Goal: Transaction & Acquisition: Purchase product/service

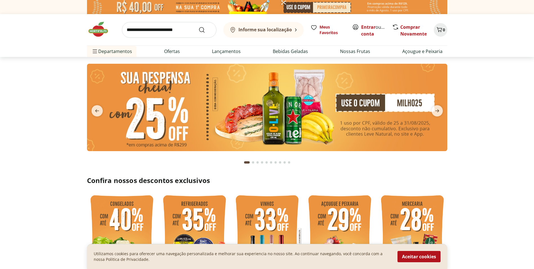
click at [418, 97] on img at bounding box center [267, 107] width 360 height 87
click at [437, 111] on icon "next" at bounding box center [437, 110] width 7 height 7
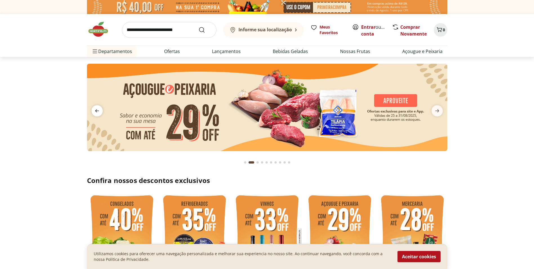
click at [98, 111] on icon "previous" at bounding box center [97, 110] width 7 height 7
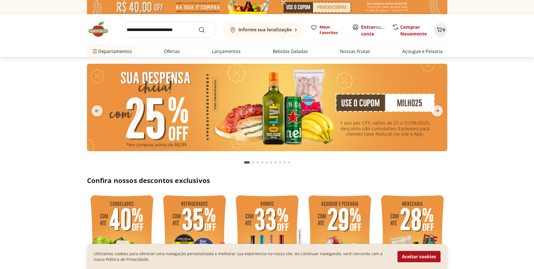
click at [347, 101] on img at bounding box center [267, 107] width 360 height 87
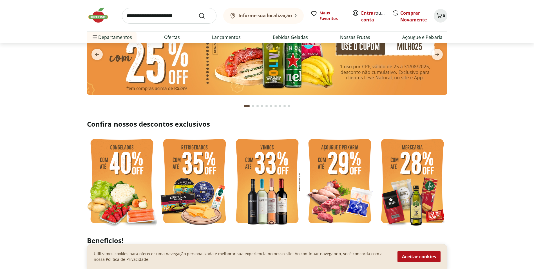
scroll to position [113, 0]
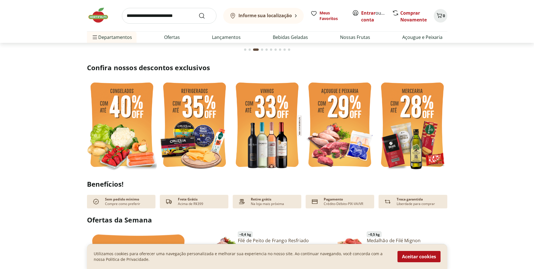
click at [196, 135] on img at bounding box center [195, 125] width 70 height 93
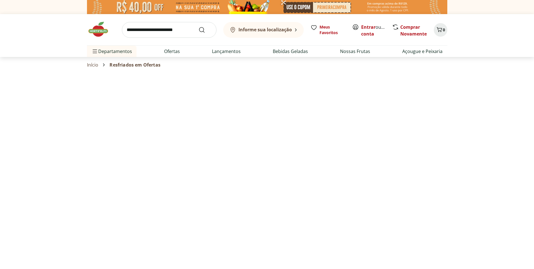
select select "**********"
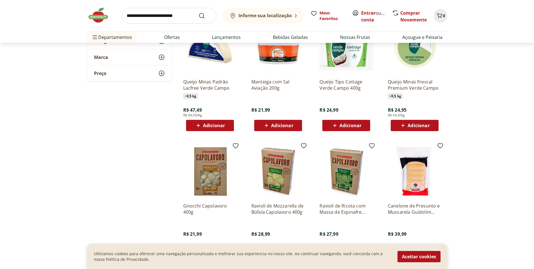
scroll to position [141, 0]
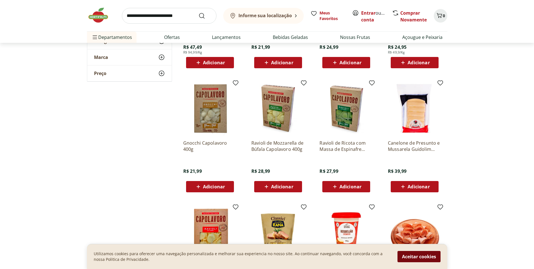
click at [421, 256] on button "Aceitar cookies" at bounding box center [418, 256] width 43 height 11
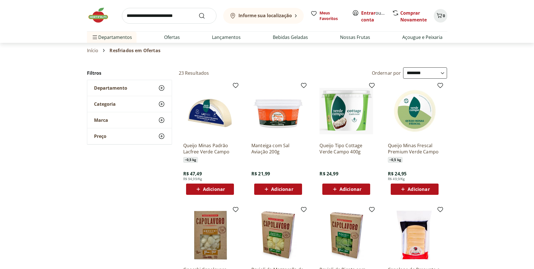
scroll to position [28, 0]
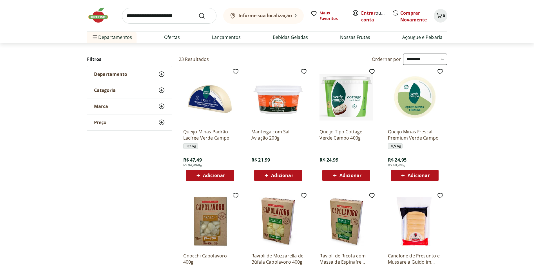
click at [207, 175] on span "Adicionar" at bounding box center [214, 175] width 22 height 5
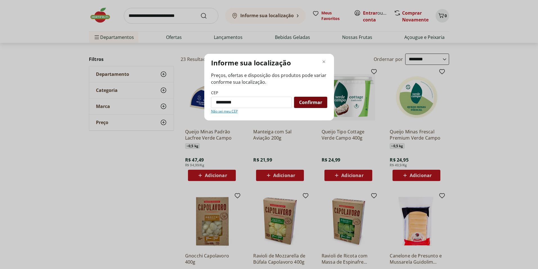
type input "*********"
click at [304, 104] on span "Confirmar" at bounding box center [310, 102] width 23 height 5
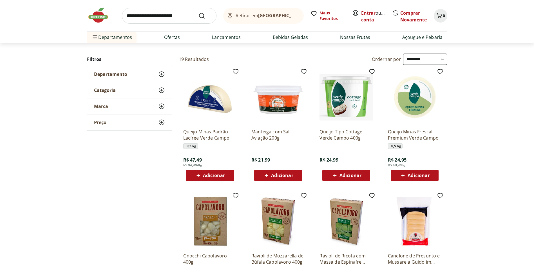
click at [214, 173] on span "Adicionar" at bounding box center [214, 175] width 22 height 5
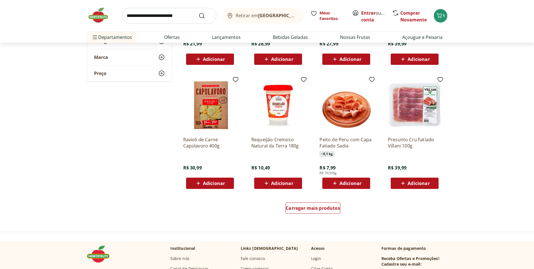
scroll to position [282, 0]
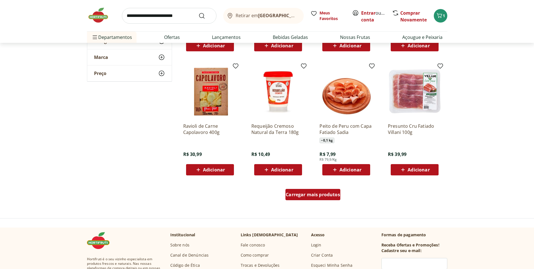
click at [313, 194] on span "Carregar mais produtos" at bounding box center [313, 194] width 54 height 5
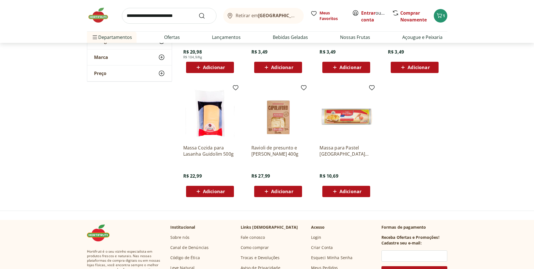
scroll to position [507, 0]
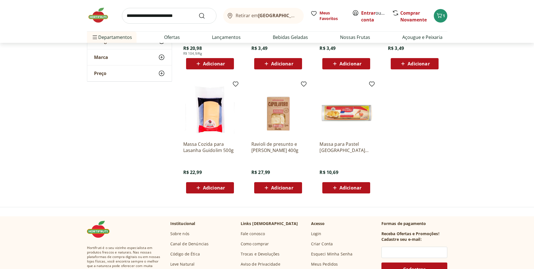
click at [354, 188] on span "Adicionar" at bounding box center [350, 187] width 22 height 5
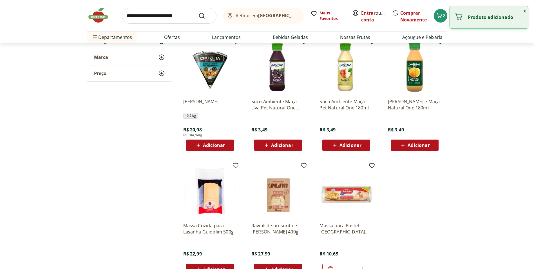
scroll to position [394, 0]
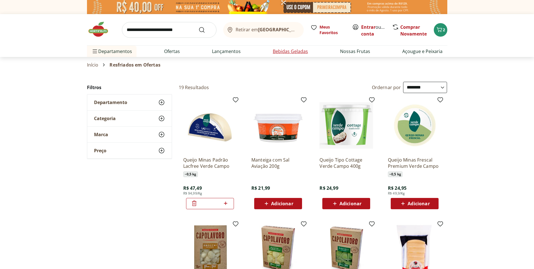
click at [296, 53] on link "Bebidas Geladas" at bounding box center [290, 51] width 35 height 7
select select "**********"
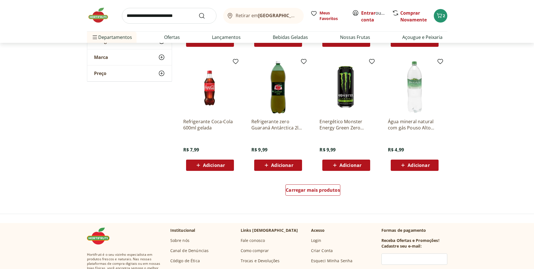
scroll to position [338, 0]
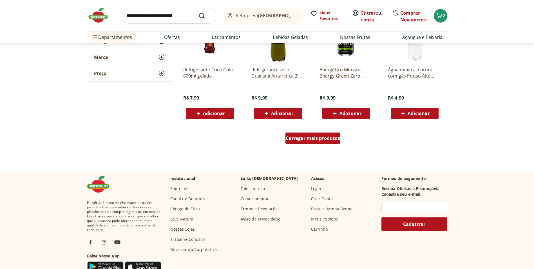
click at [328, 139] on span "Carregar mais produtos" at bounding box center [313, 138] width 54 height 5
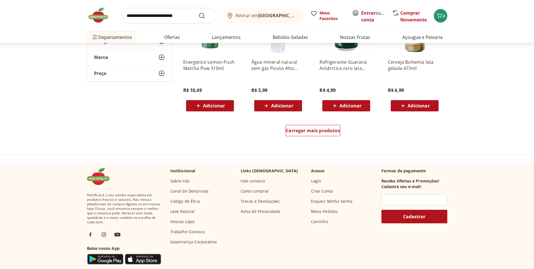
scroll to position [732, 0]
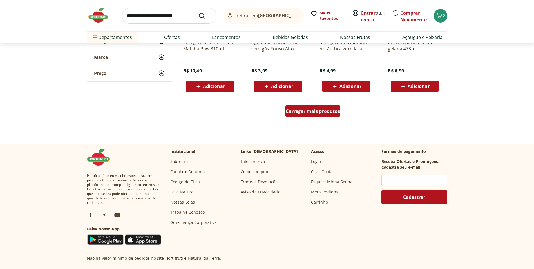
click at [329, 111] on span "Carregar mais produtos" at bounding box center [313, 111] width 54 height 5
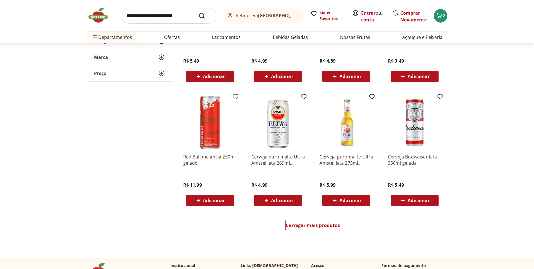
scroll to position [985, 0]
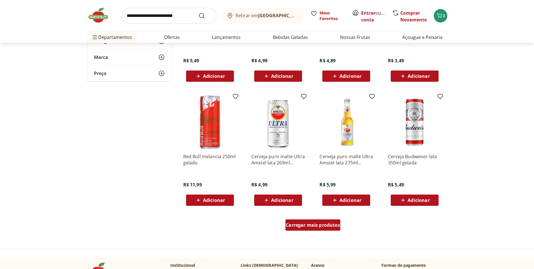
click at [334, 224] on span "Carregar mais produtos" at bounding box center [313, 224] width 54 height 5
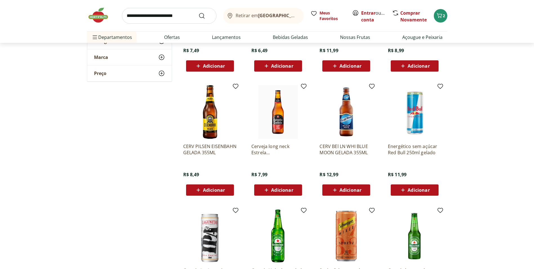
scroll to position [1042, 0]
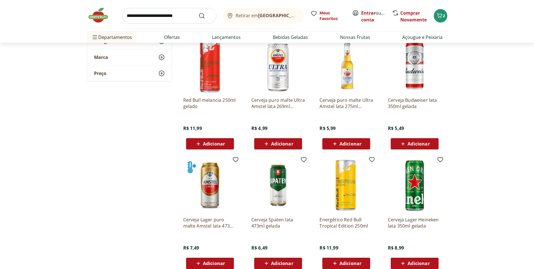
click at [188, 19] on input "search" at bounding box center [169, 16] width 95 height 16
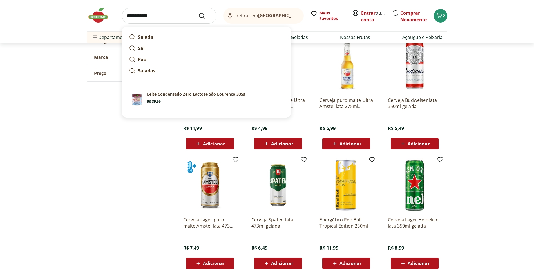
type input "**********"
click at [198, 12] on button "Submit Search" at bounding box center [205, 15] width 14 height 7
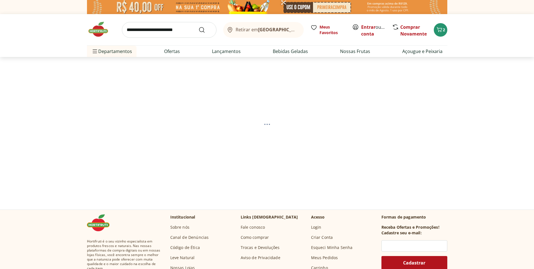
select select "**********"
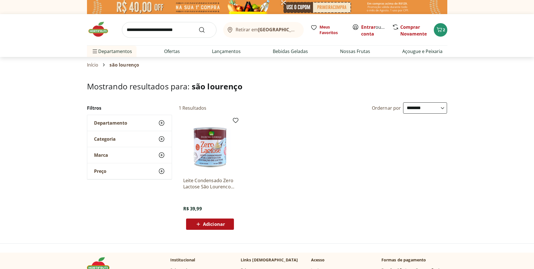
click at [157, 30] on input "search" at bounding box center [169, 30] width 95 height 16
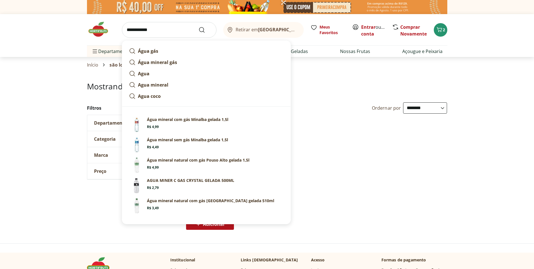
type input "**********"
click at [198, 26] on button "Submit Search" at bounding box center [205, 29] width 14 height 7
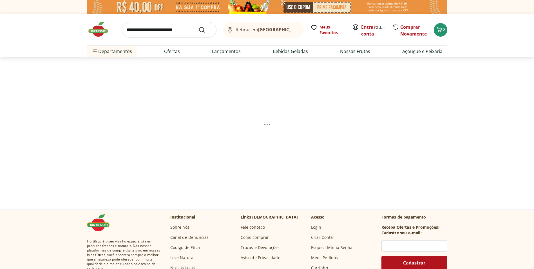
select select "**********"
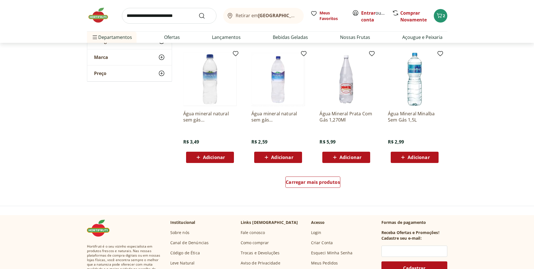
scroll to position [338, 0]
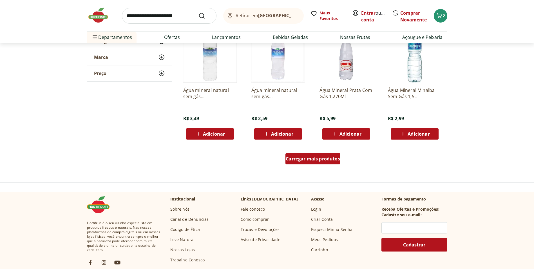
click at [326, 156] on span "Carregar mais produtos" at bounding box center [313, 158] width 54 height 5
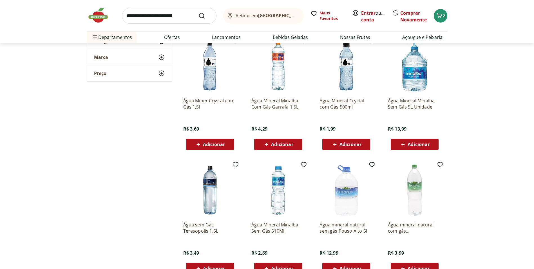
scroll to position [450, 0]
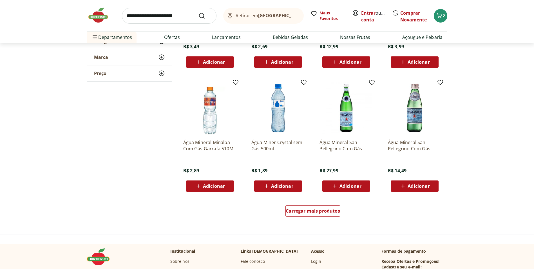
scroll to position [676, 0]
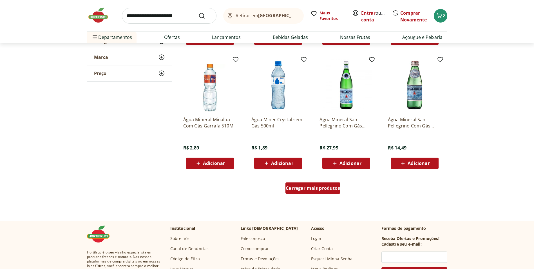
click at [301, 186] on span "Carregar mais produtos" at bounding box center [313, 188] width 54 height 5
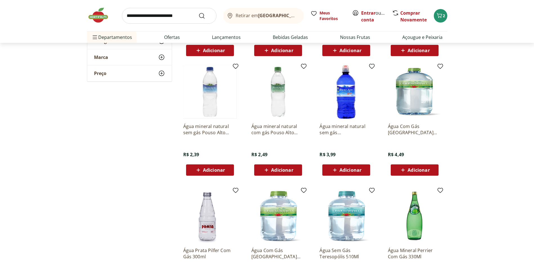
scroll to position [816, 0]
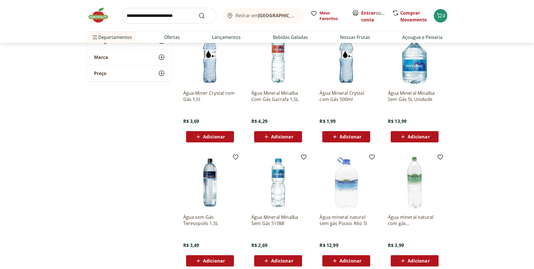
scroll to position [479, 0]
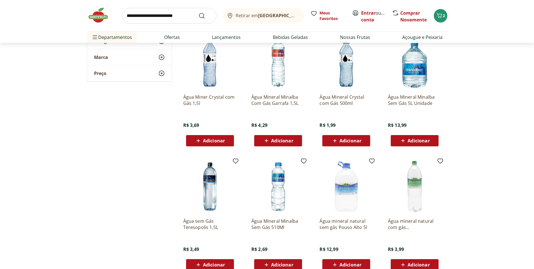
scroll to position [422, 0]
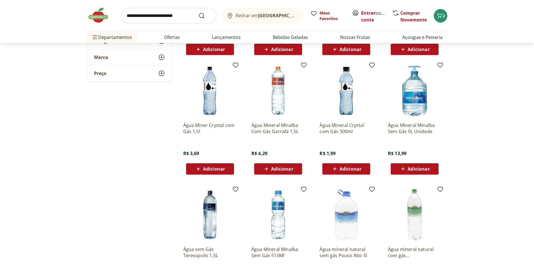
click at [411, 166] on span "Adicionar" at bounding box center [419, 168] width 22 height 5
click at [431, 167] on icon at bounding box center [430, 168] width 7 height 7
type input "*"
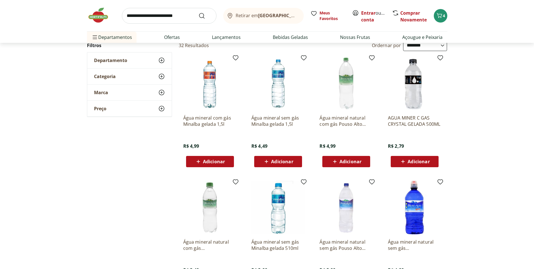
scroll to position [0, 0]
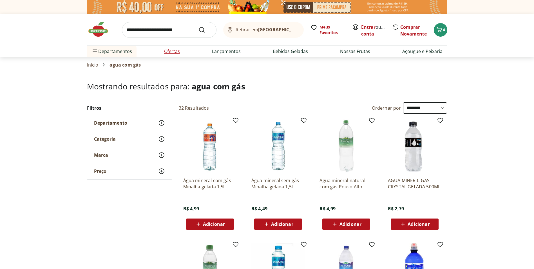
click at [168, 51] on link "Ofertas" at bounding box center [172, 51] width 16 height 7
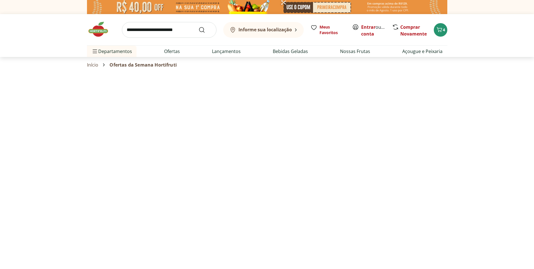
select select "**********"
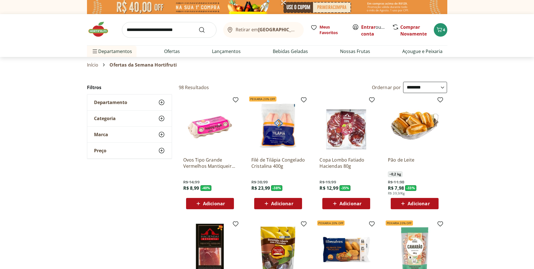
select select "**********"
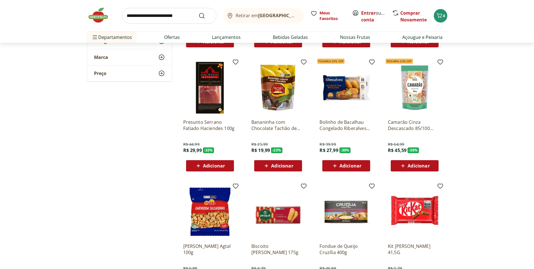
scroll to position [141, 0]
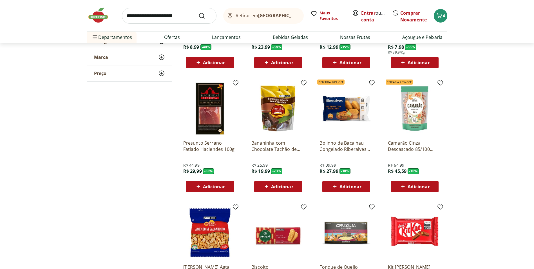
click at [342, 108] on img at bounding box center [346, 108] width 53 height 53
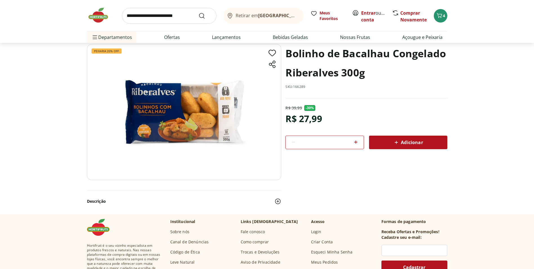
scroll to position [28, 0]
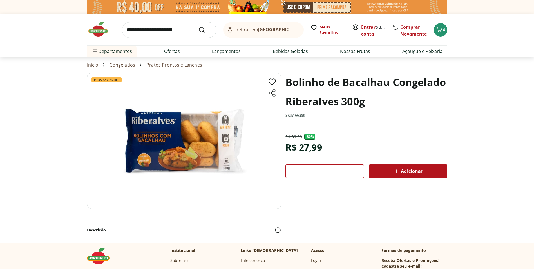
select select "**********"
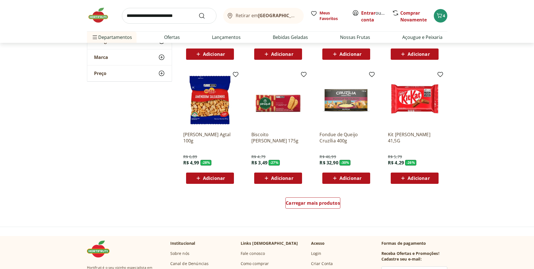
scroll to position [282, 0]
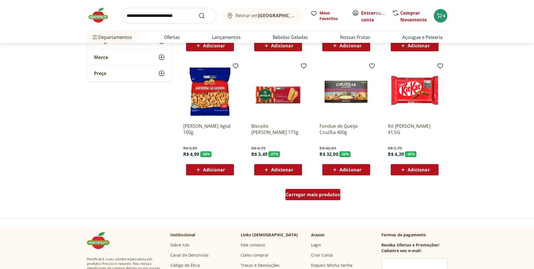
click at [306, 196] on span "Carregar mais produtos" at bounding box center [313, 194] width 54 height 5
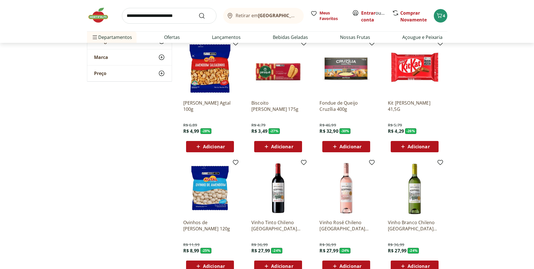
scroll to position [338, 0]
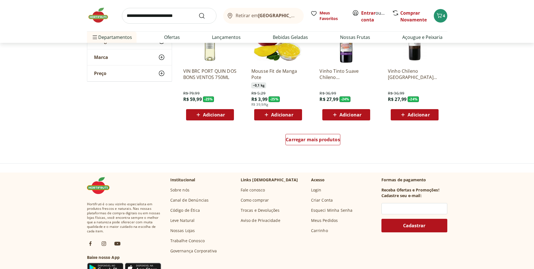
scroll to position [704, 0]
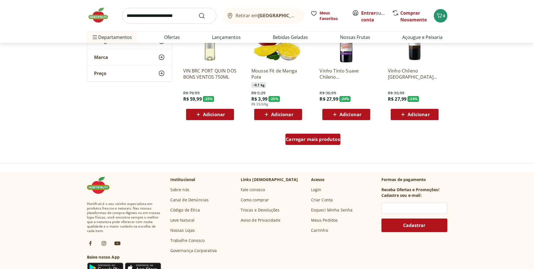
click at [325, 139] on span "Carregar mais produtos" at bounding box center [313, 139] width 54 height 5
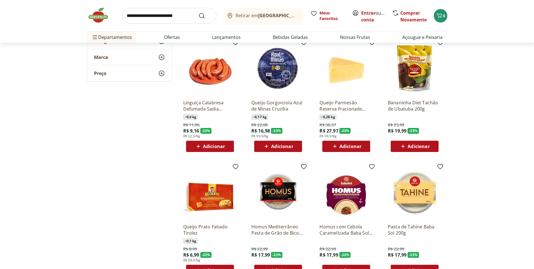
scroll to position [816, 0]
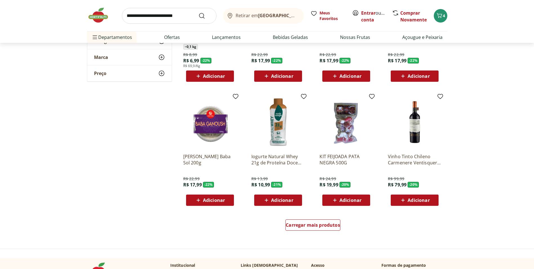
scroll to position [1013, 0]
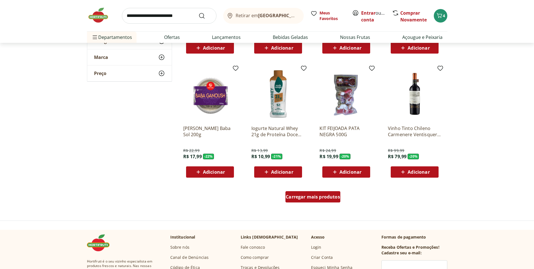
click at [326, 198] on span "Carregar mais produtos" at bounding box center [313, 196] width 54 height 5
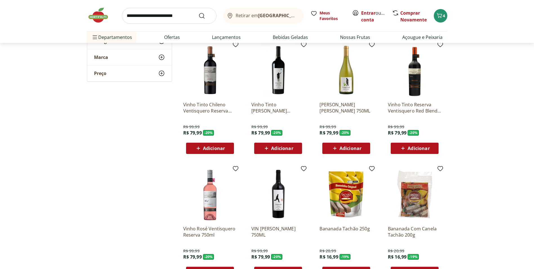
scroll to position [1182, 0]
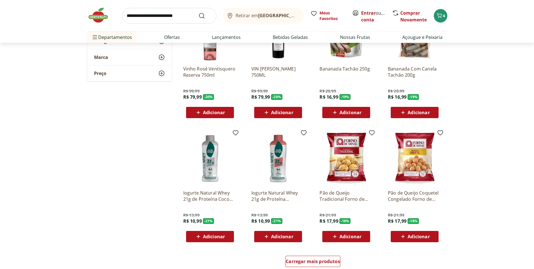
scroll to position [1408, 0]
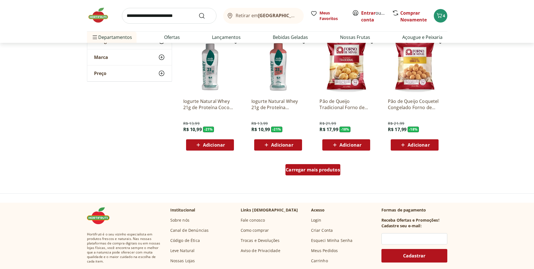
click at [329, 173] on div "Carregar mais produtos" at bounding box center [312, 169] width 55 height 11
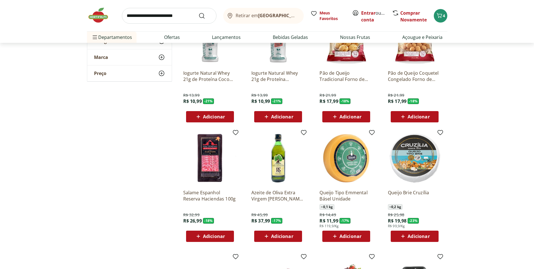
scroll to position [1464, 0]
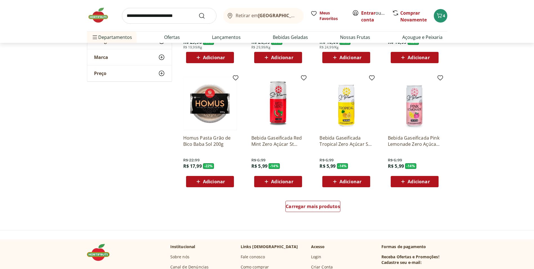
scroll to position [1745, 0]
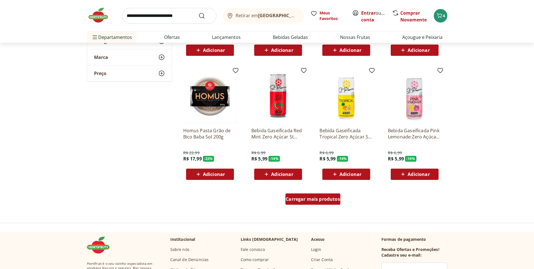
click at [336, 202] on div "Carregar mais produtos" at bounding box center [312, 198] width 55 height 11
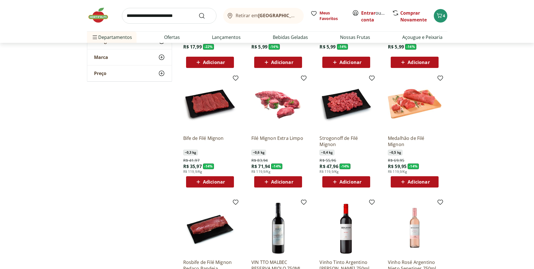
scroll to position [1858, 0]
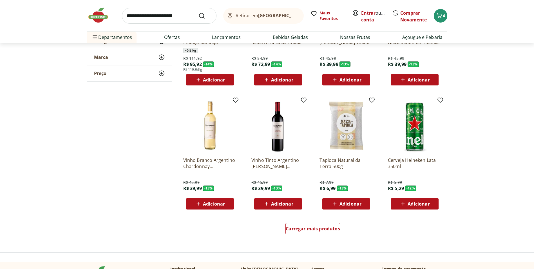
scroll to position [2083, 0]
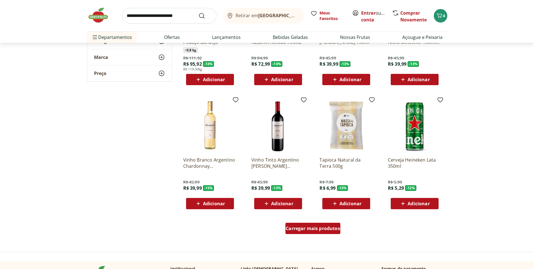
click at [331, 228] on span "Carregar mais produtos" at bounding box center [313, 228] width 54 height 5
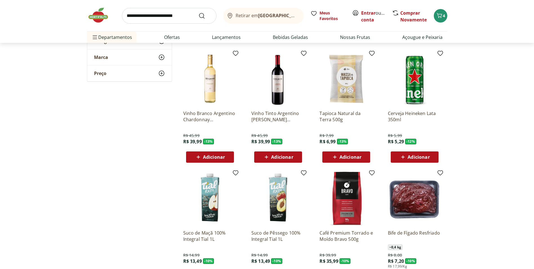
scroll to position [2196, 0]
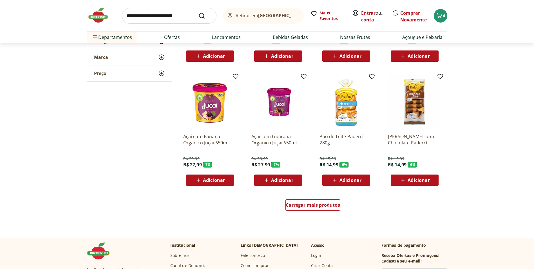
scroll to position [2505, 0]
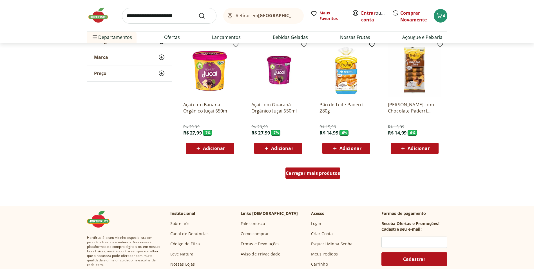
click at [337, 174] on span "Carregar mais produtos" at bounding box center [313, 173] width 54 height 5
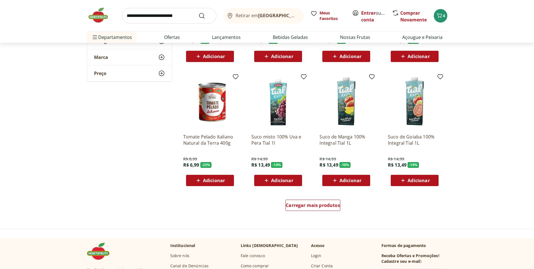
scroll to position [2843, 0]
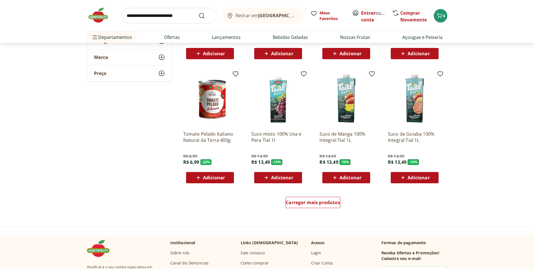
click at [151, 17] on input "search" at bounding box center [169, 16] width 95 height 16
type input "**********"
click at [198, 12] on button "Submit Search" at bounding box center [205, 15] width 14 height 7
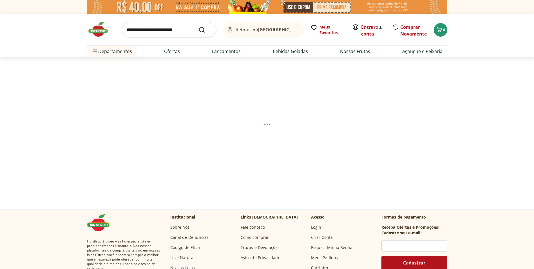
select select "**********"
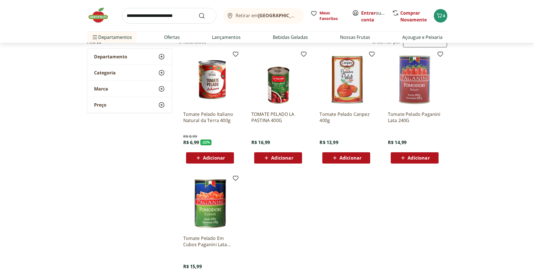
scroll to position [56, 0]
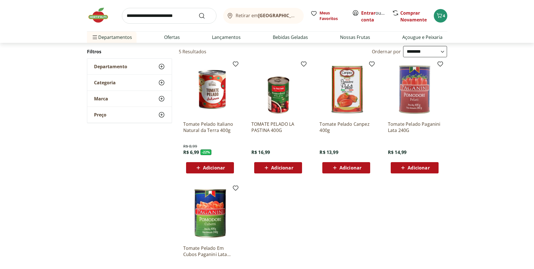
click at [214, 167] on span "Adicionar" at bounding box center [214, 167] width 22 height 5
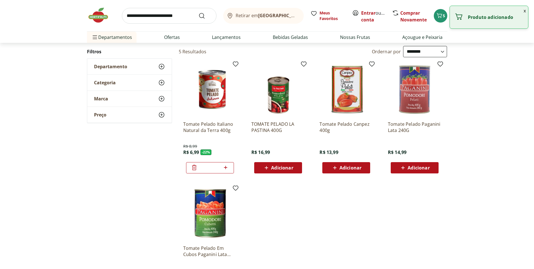
click at [225, 166] on icon at bounding box center [225, 167] width 3 height 3
type input "*"
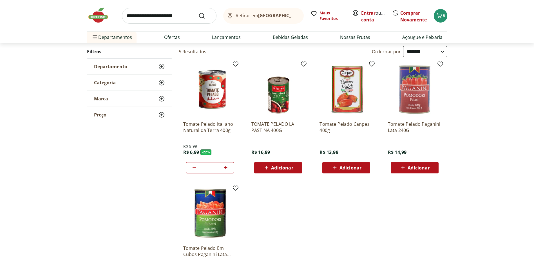
click at [149, 16] on input "search" at bounding box center [169, 16] width 95 height 16
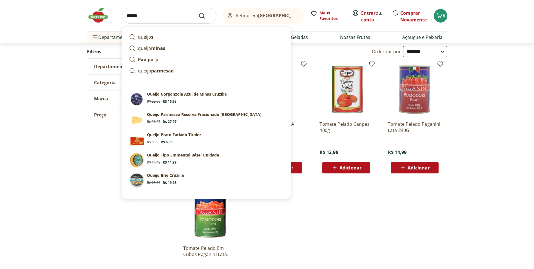
type input "******"
click at [198, 12] on button "Submit Search" at bounding box center [205, 15] width 14 height 7
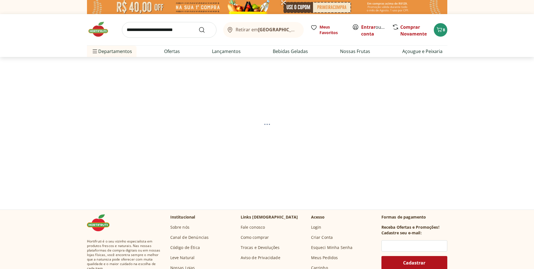
select select "**********"
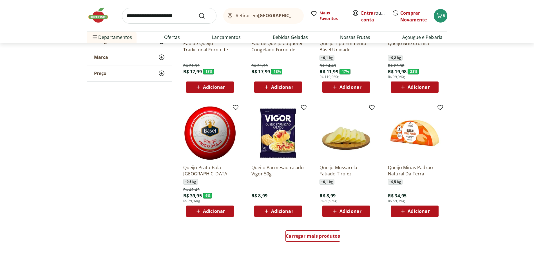
scroll to position [282, 0]
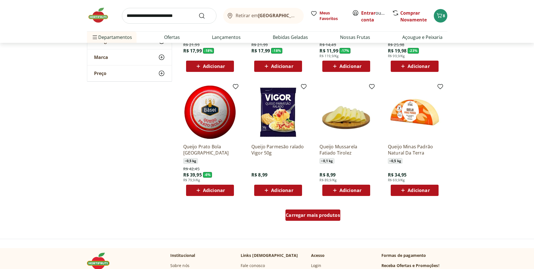
click at [310, 210] on div "Carregar mais produtos" at bounding box center [312, 214] width 55 height 11
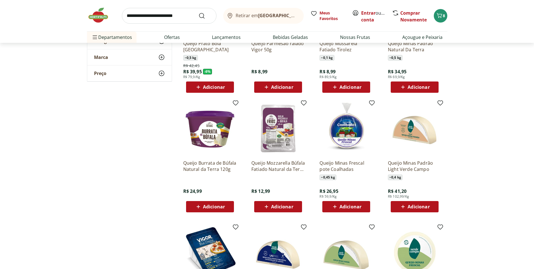
scroll to position [422, 0]
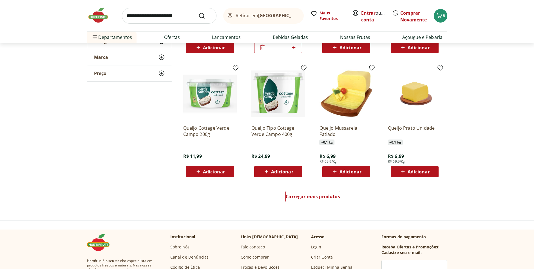
scroll to position [676, 0]
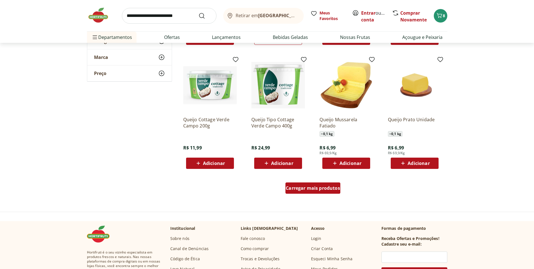
click at [333, 190] on span "Carregar mais produtos" at bounding box center [313, 188] width 54 height 5
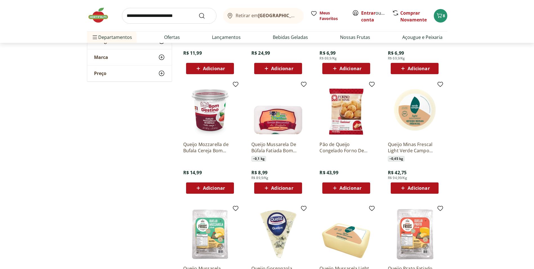
scroll to position [788, 0]
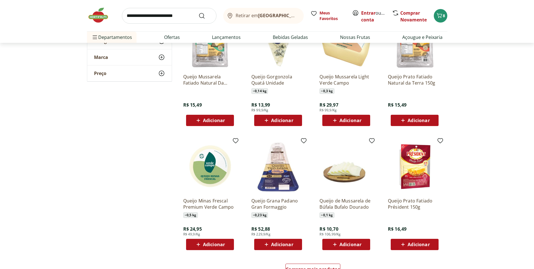
scroll to position [985, 0]
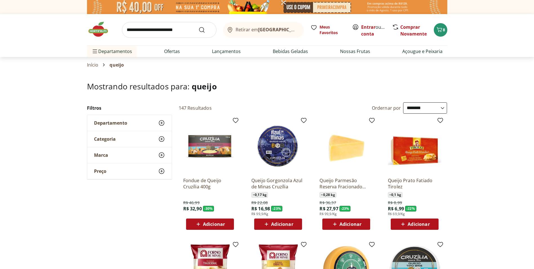
select select "**********"
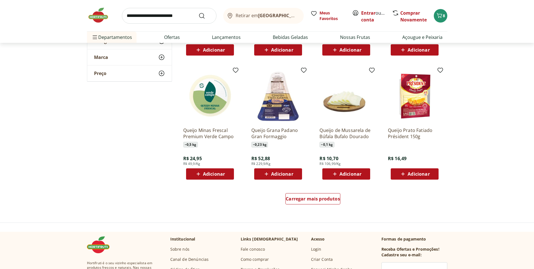
scroll to position [1070, 0]
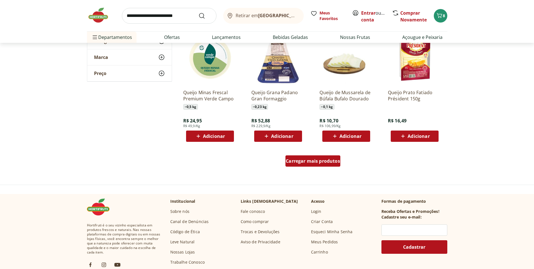
click at [314, 157] on div "Carregar mais produtos" at bounding box center [312, 160] width 55 height 11
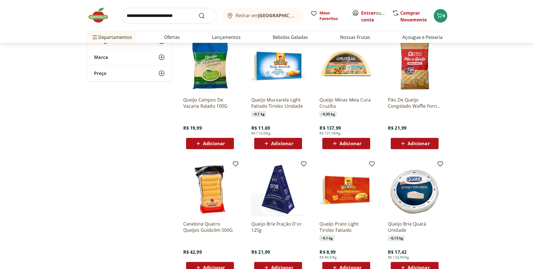
scroll to position [1182, 0]
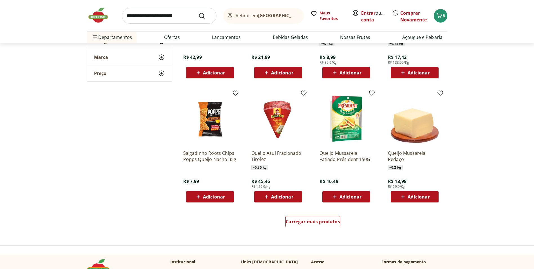
scroll to position [1379, 0]
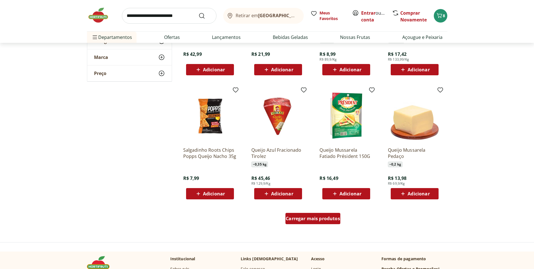
click at [314, 220] on span "Carregar mais produtos" at bounding box center [313, 218] width 54 height 5
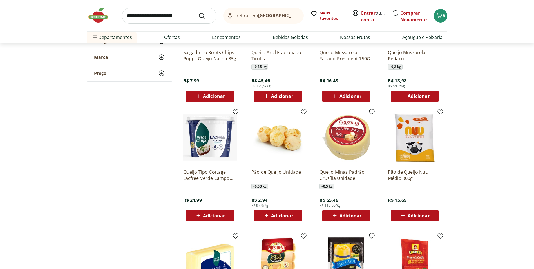
scroll to position [1492, 0]
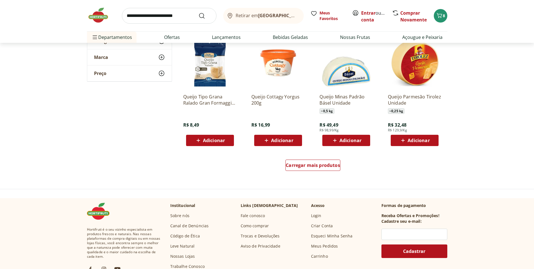
scroll to position [1802, 0]
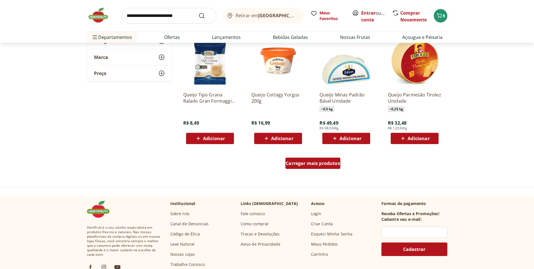
click at [336, 166] on div "Carregar mais produtos" at bounding box center [312, 162] width 55 height 11
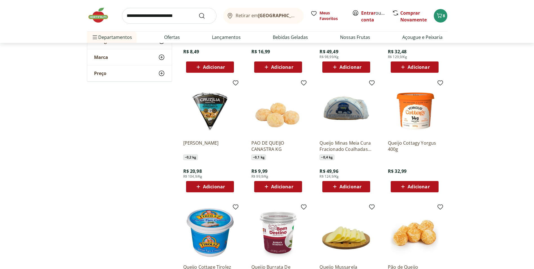
scroll to position [1886, 0]
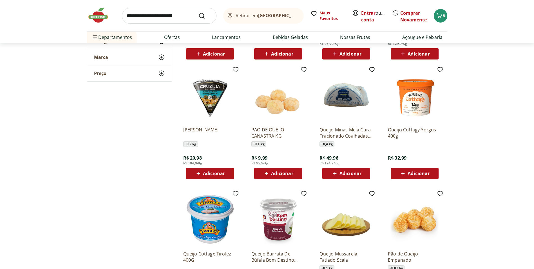
click at [222, 173] on span "Adicionar" at bounding box center [214, 173] width 22 height 5
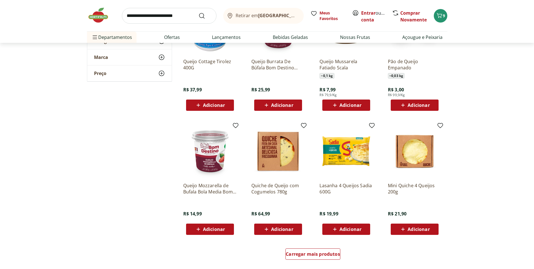
scroll to position [2111, 0]
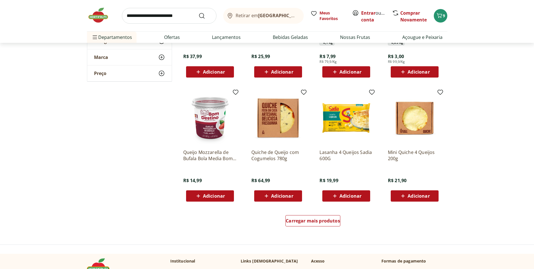
click at [173, 14] on input "search" at bounding box center [169, 16] width 95 height 16
type input "**********"
click at [198, 12] on button "Submit Search" at bounding box center [205, 15] width 14 height 7
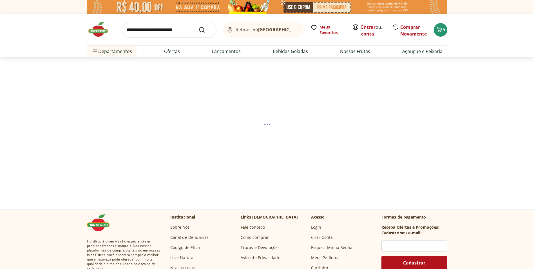
select select "**********"
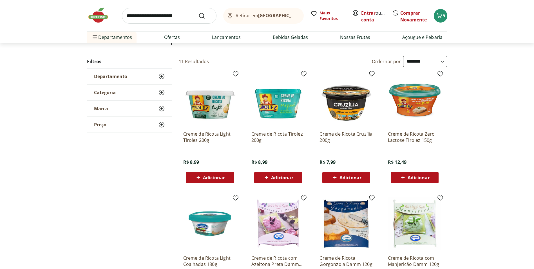
scroll to position [56, 0]
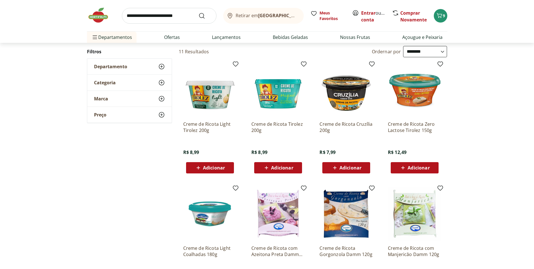
click at [356, 165] on span "Adicionar" at bounding box center [350, 167] width 22 height 5
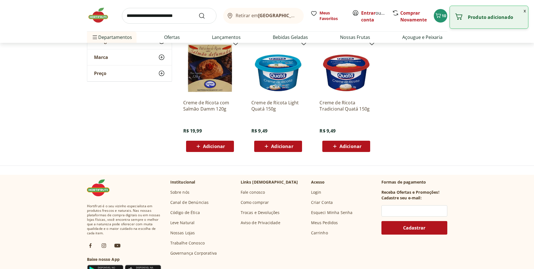
scroll to position [338, 0]
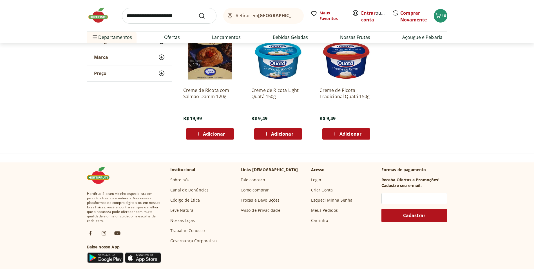
click at [170, 17] on input "search" at bounding box center [169, 16] width 95 height 16
type input "*******"
click at [198, 12] on button "Submit Search" at bounding box center [205, 15] width 14 height 7
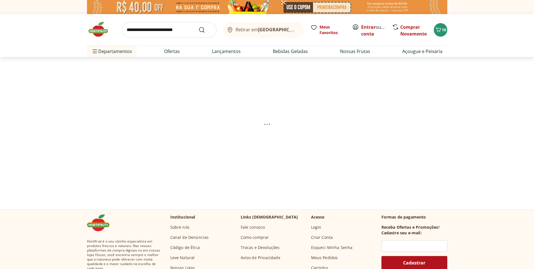
select select "**********"
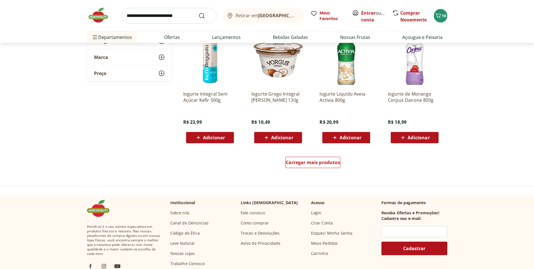
scroll to position [338, 0]
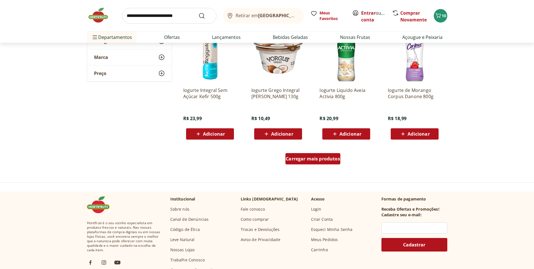
click at [310, 158] on span "Carregar mais produtos" at bounding box center [313, 158] width 54 height 5
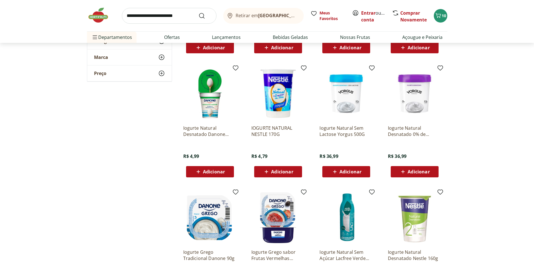
scroll to position [563, 0]
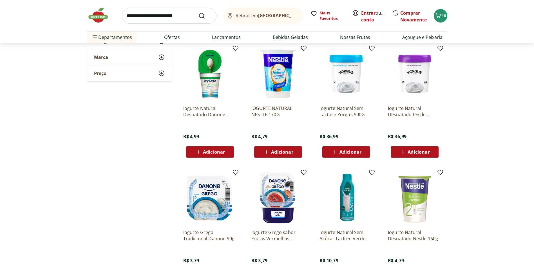
click at [283, 148] on div "Adicionar" at bounding box center [278, 152] width 39 height 10
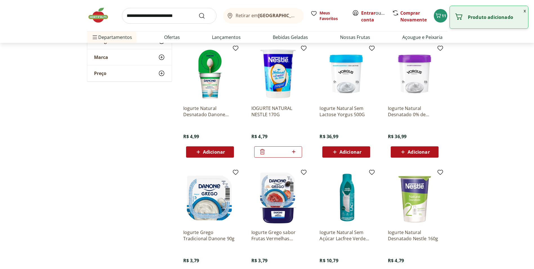
click at [295, 151] on icon at bounding box center [293, 151] width 3 height 3
type input "*"
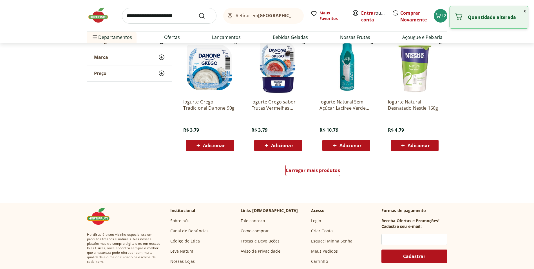
scroll to position [704, 0]
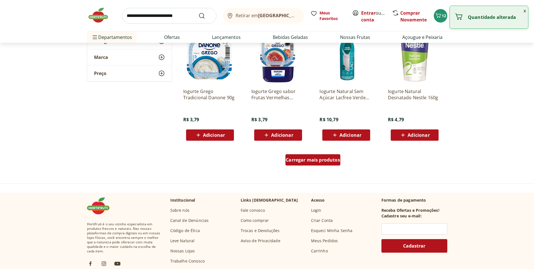
click at [321, 159] on span "Carregar mais produtos" at bounding box center [313, 159] width 54 height 5
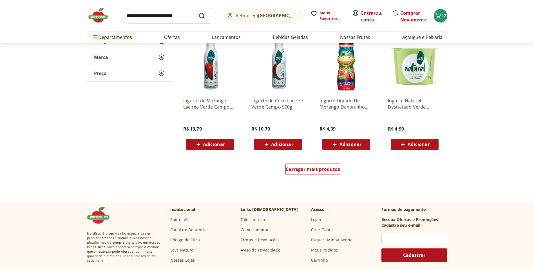
scroll to position [1070, 0]
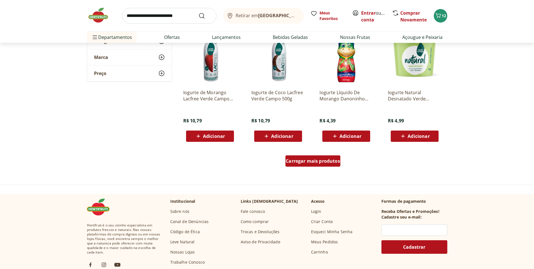
click at [335, 162] on span "Carregar mais produtos" at bounding box center [313, 160] width 54 height 5
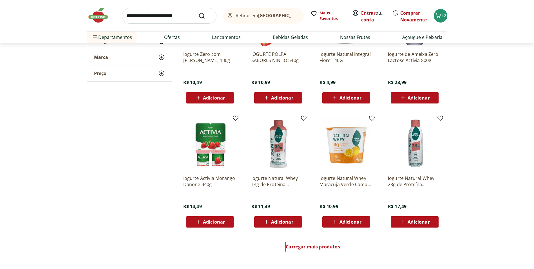
scroll to position [1379, 0]
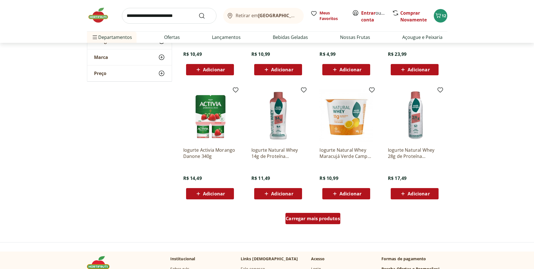
click at [312, 220] on span "Carregar mais produtos" at bounding box center [313, 218] width 54 height 5
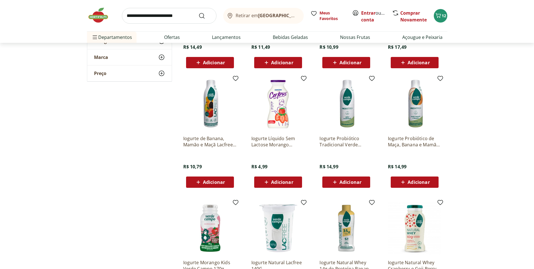
scroll to position [1520, 0]
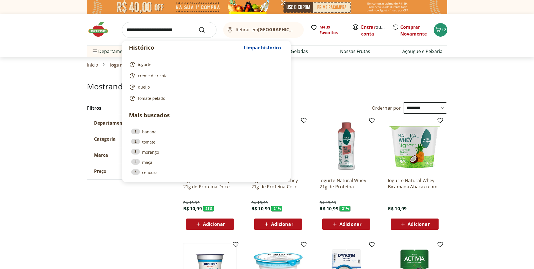
click at [139, 31] on input "search" at bounding box center [169, 30] width 95 height 16
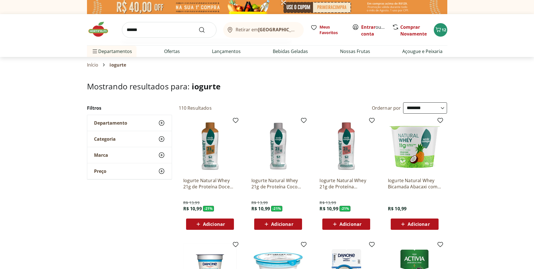
type input "*******"
click button "Submit Search" at bounding box center [205, 29] width 14 height 7
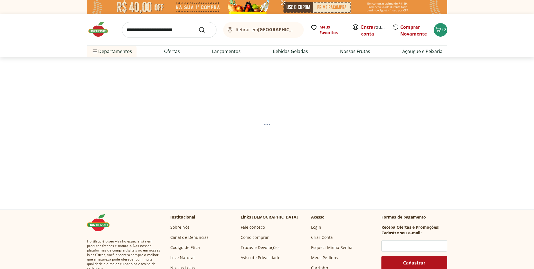
select select "**********"
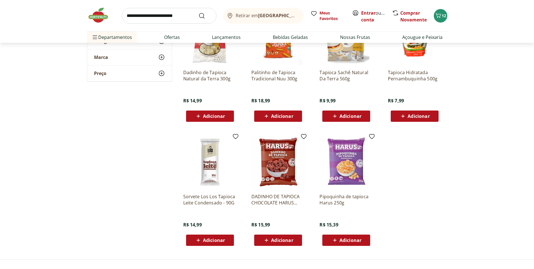
scroll to position [141, 0]
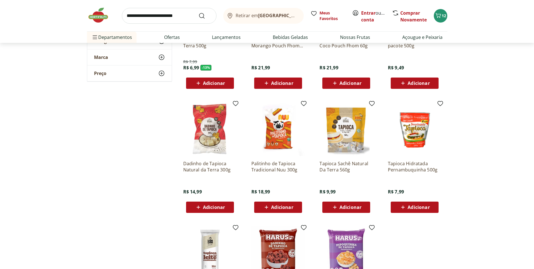
click at [350, 208] on span "Adicionar" at bounding box center [350, 207] width 22 height 5
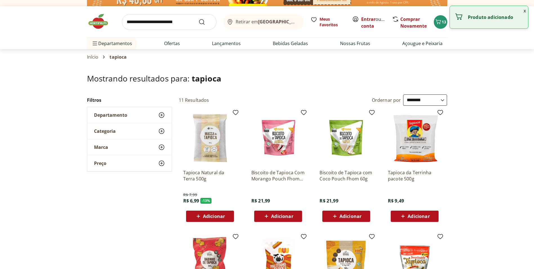
scroll to position [0, 0]
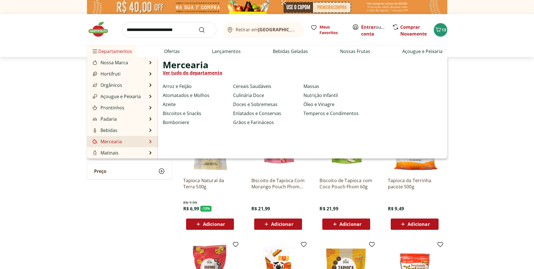
click at [113, 141] on link "Mercearia" at bounding box center [106, 141] width 30 height 7
select select "**********"
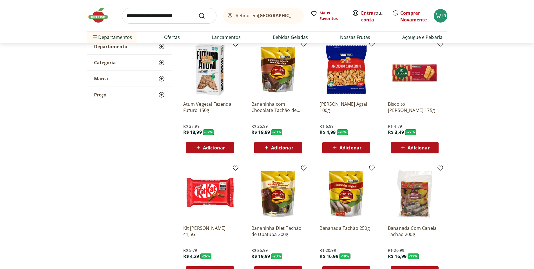
scroll to position [56, 0]
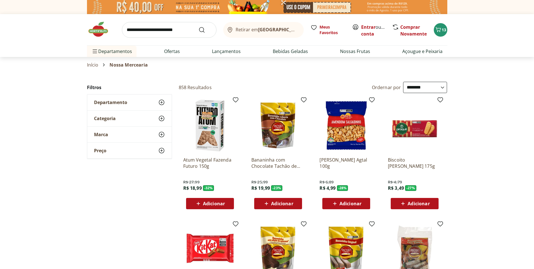
select select "**********"
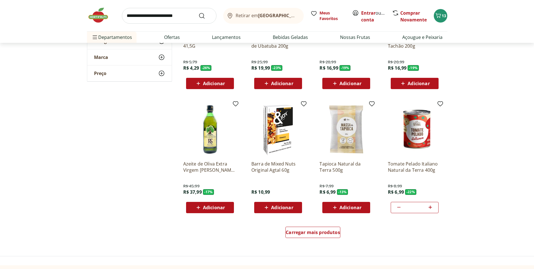
scroll to position [253, 0]
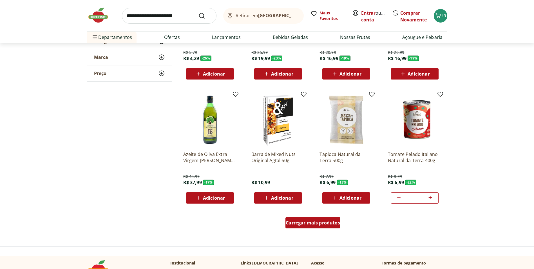
click at [325, 224] on span "Carregar mais produtos" at bounding box center [313, 222] width 54 height 5
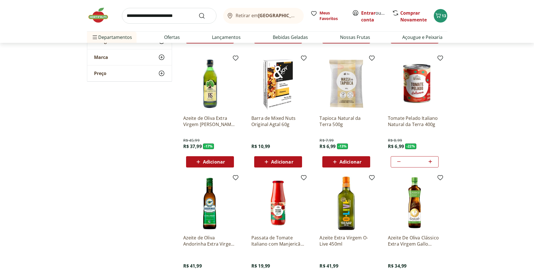
scroll to position [394, 0]
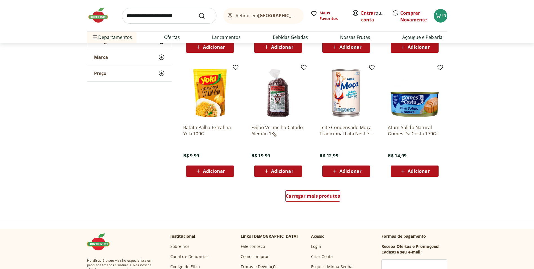
scroll to position [647, 0]
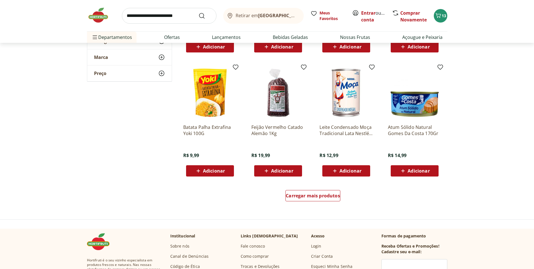
click at [341, 197] on div "Carregar mais produtos" at bounding box center [313, 196] width 273 height 27
click at [336, 197] on span "Carregar mais produtos" at bounding box center [313, 195] width 54 height 5
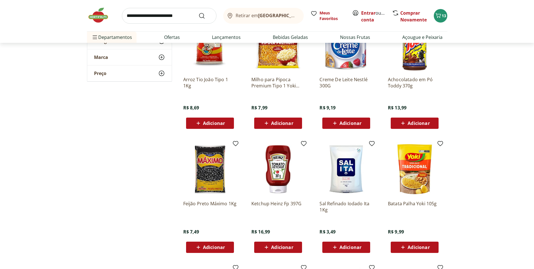
scroll to position [816, 0]
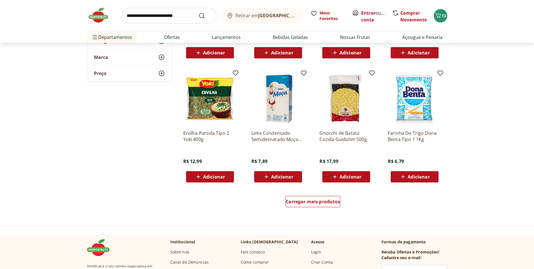
scroll to position [1013, 0]
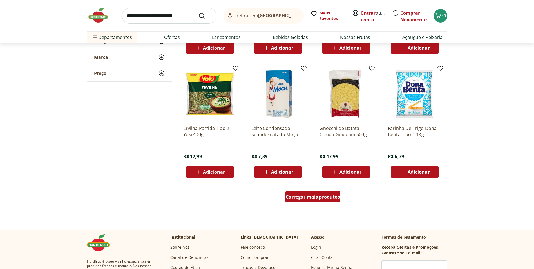
click at [333, 198] on span "Carregar mais produtos" at bounding box center [313, 196] width 54 height 5
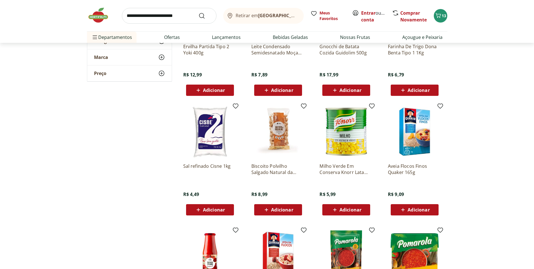
scroll to position [1154, 0]
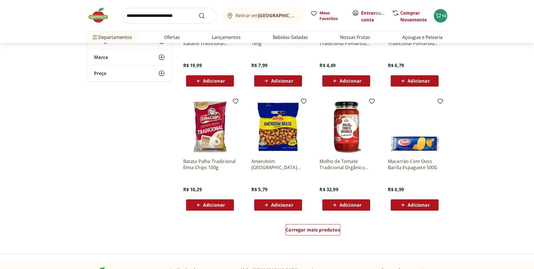
scroll to position [1408, 0]
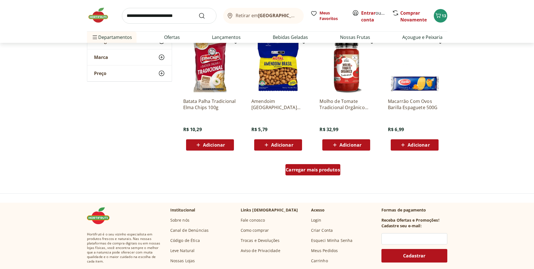
click at [326, 169] on span "Carregar mais produtos" at bounding box center [313, 169] width 54 height 5
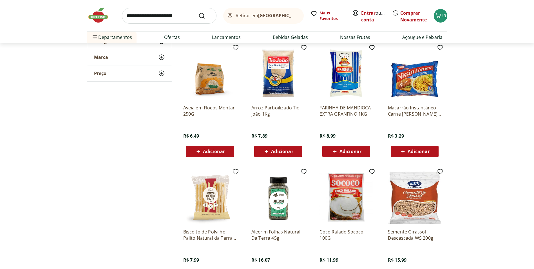
scroll to position [1661, 0]
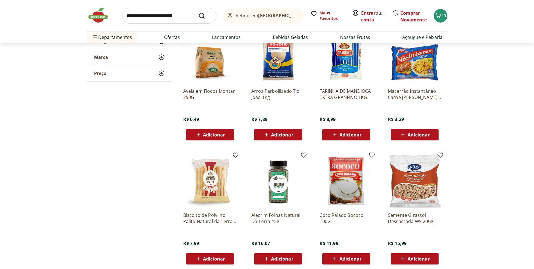
click at [144, 17] on input "search" at bounding box center [169, 16] width 95 height 16
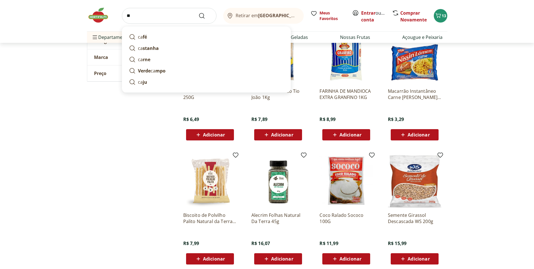
type input "*"
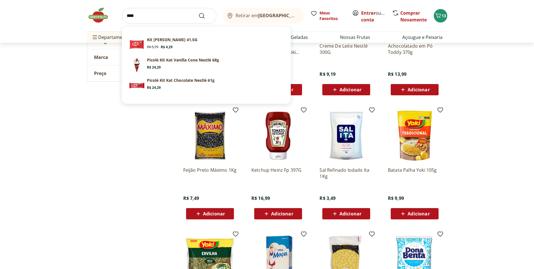
scroll to position [845, 0]
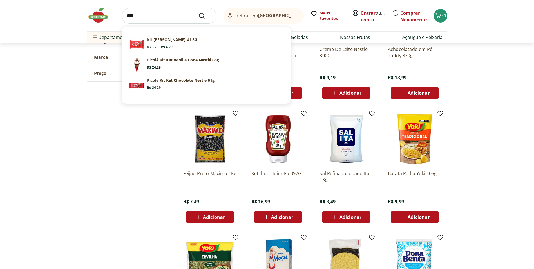
drag, startPoint x: 133, startPoint y: 17, endPoint x: 122, endPoint y: 18, distance: 11.6
click at [122, 18] on form "****" at bounding box center [169, 16] width 95 height 16
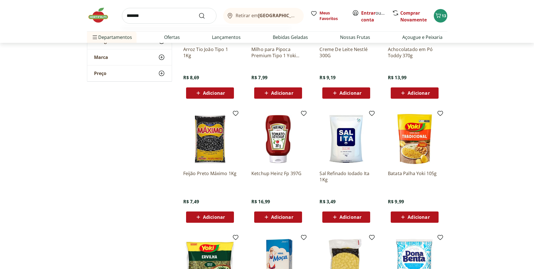
type input "*******"
click at [198, 12] on button "Submit Search" at bounding box center [205, 15] width 14 height 7
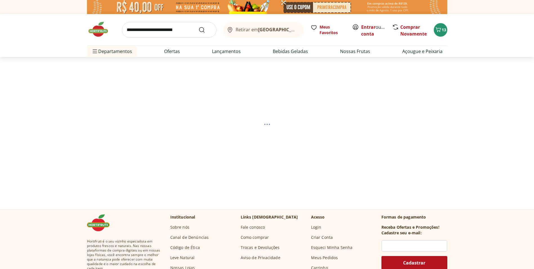
select select "**********"
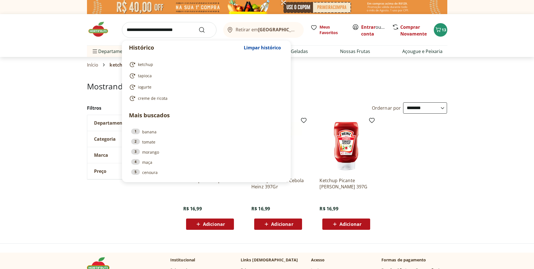
click at [170, 27] on input "search" at bounding box center [169, 30] width 95 height 16
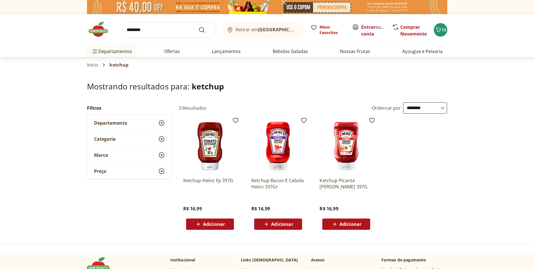
type input "********"
click at [198, 26] on button "Submit Search" at bounding box center [205, 29] width 14 height 7
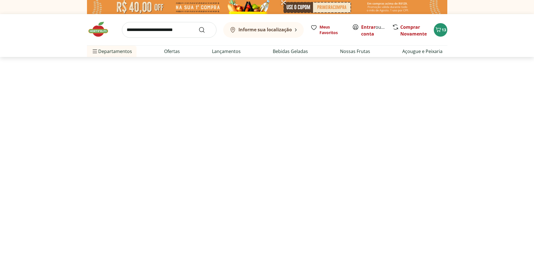
select select "**********"
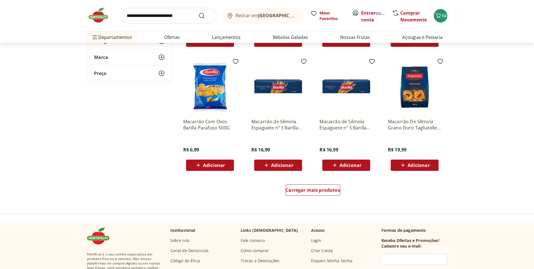
scroll to position [310, 0]
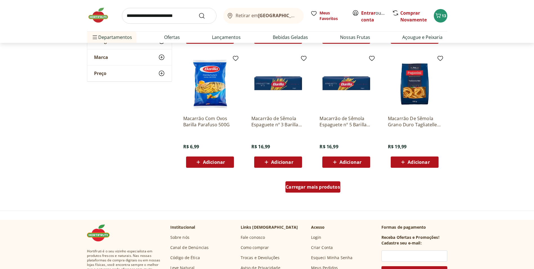
click at [323, 185] on span "Carregar mais produtos" at bounding box center [313, 186] width 54 height 5
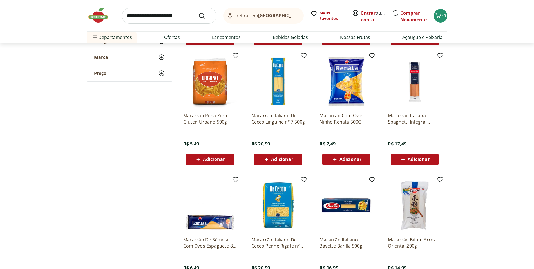
scroll to position [450, 0]
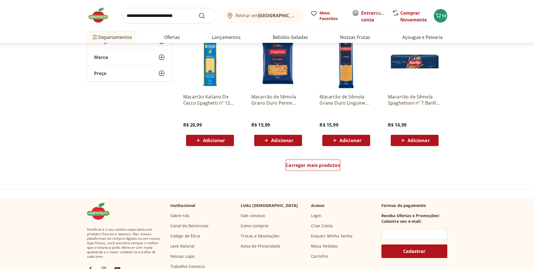
scroll to position [704, 0]
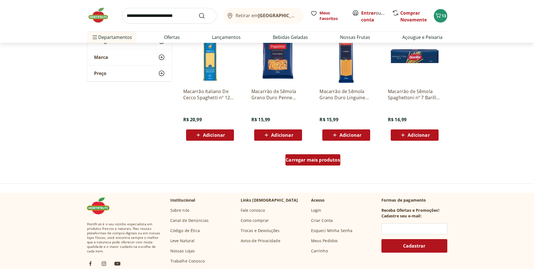
click at [329, 162] on span "Carregar mais produtos" at bounding box center [313, 159] width 54 height 5
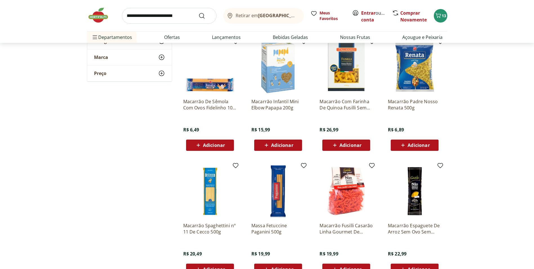
scroll to position [816, 0]
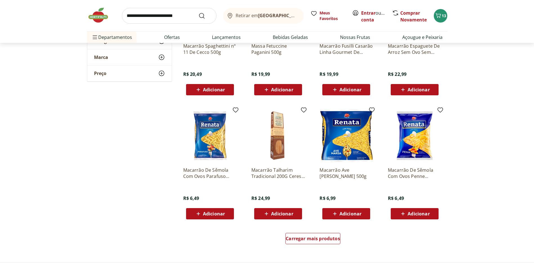
scroll to position [1013, 0]
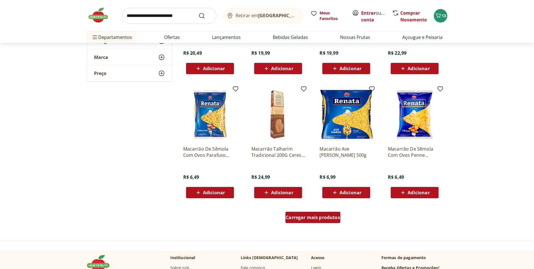
click at [316, 214] on div "Carregar mais produtos" at bounding box center [312, 216] width 55 height 11
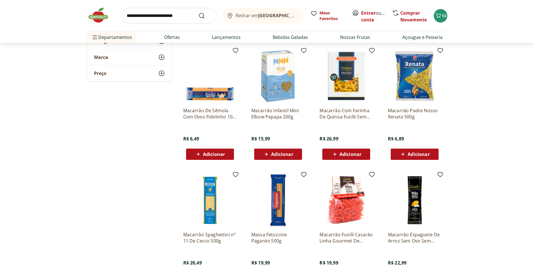
scroll to position [788, 0]
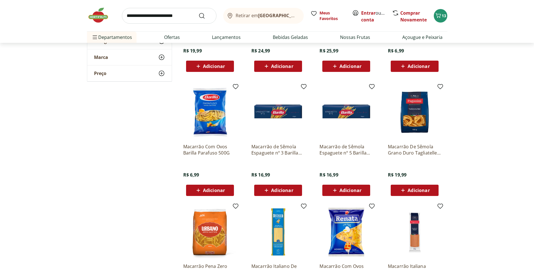
scroll to position [205, 0]
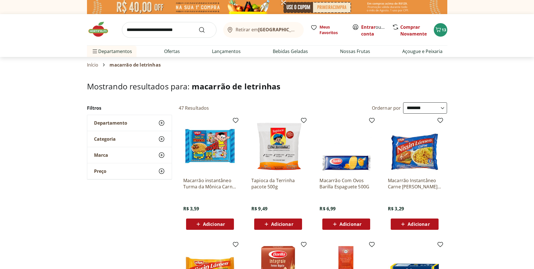
select select "**********"
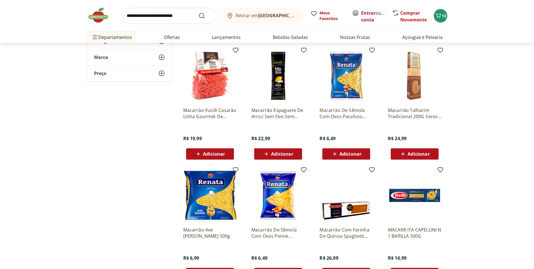
scroll to position [1070, 0]
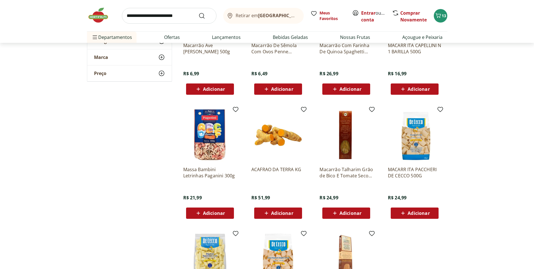
scroll to position [1239, 0]
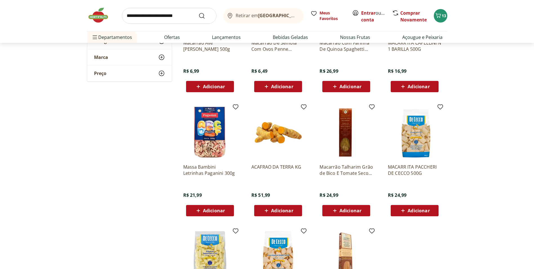
click at [215, 210] on span "Adicionar" at bounding box center [214, 210] width 22 height 5
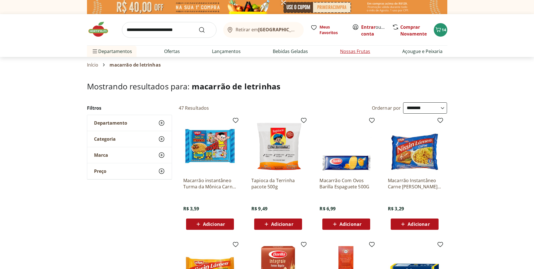
click at [355, 52] on link "Nossas Frutas" at bounding box center [355, 51] width 30 height 7
select select "**********"
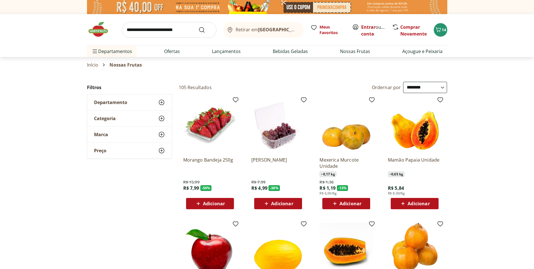
click at [218, 202] on span "Adicionar" at bounding box center [214, 203] width 22 height 5
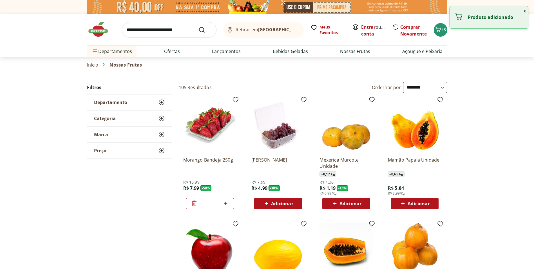
click at [225, 203] on icon at bounding box center [225, 202] width 3 height 3
type input "*"
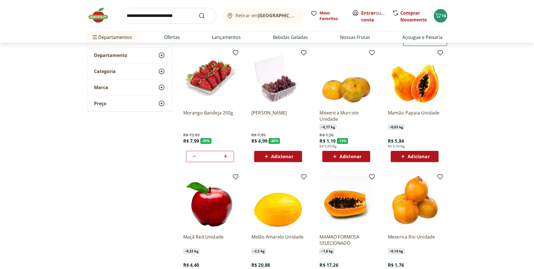
scroll to position [56, 0]
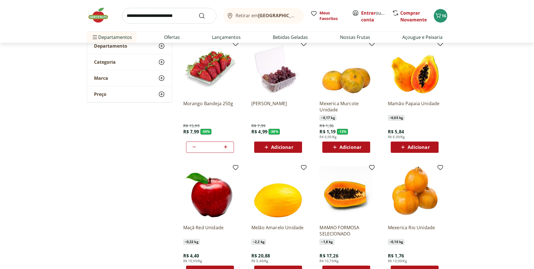
click at [421, 146] on span "Adicionar" at bounding box center [419, 147] width 22 height 5
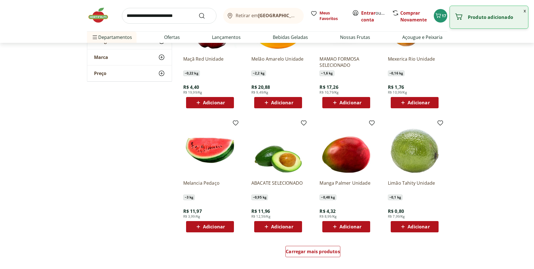
scroll to position [225, 0]
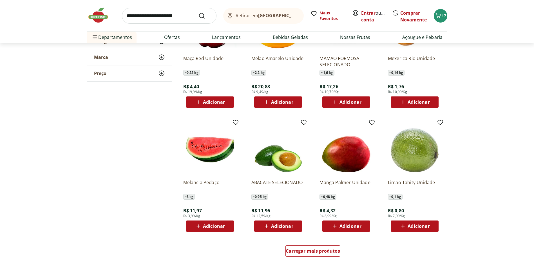
click at [217, 224] on span "Adicionar" at bounding box center [214, 226] width 22 height 5
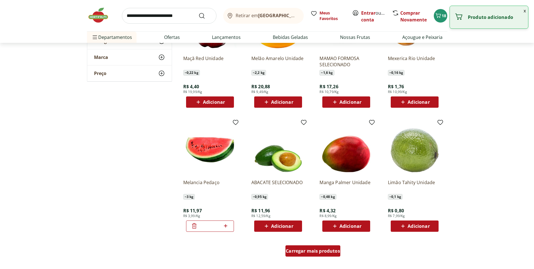
click at [323, 249] on span "Carregar mais produtos" at bounding box center [313, 250] width 54 height 5
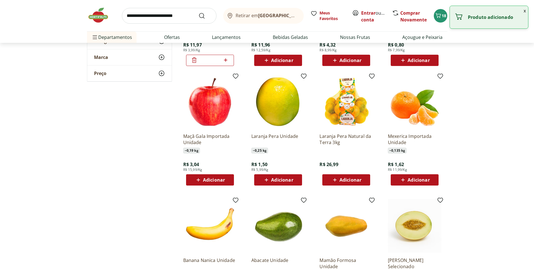
scroll to position [394, 0]
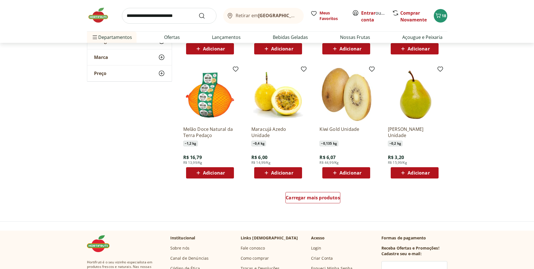
scroll to position [647, 0]
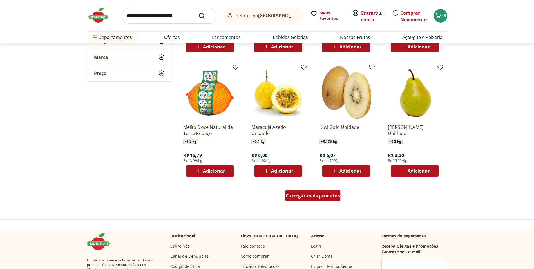
click at [333, 195] on span "Carregar mais produtos" at bounding box center [313, 195] width 54 height 5
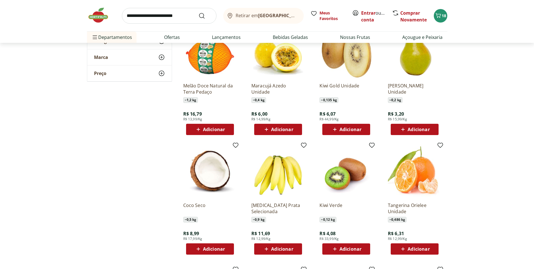
scroll to position [704, 0]
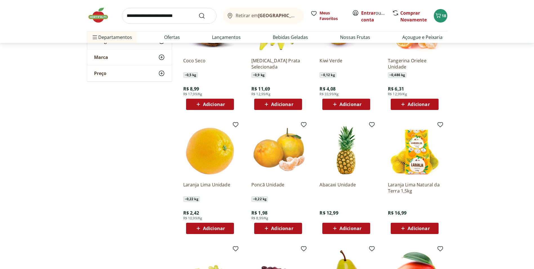
scroll to position [788, 0]
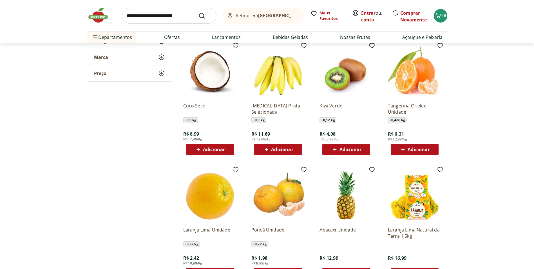
click at [279, 150] on span "Adicionar" at bounding box center [282, 149] width 22 height 5
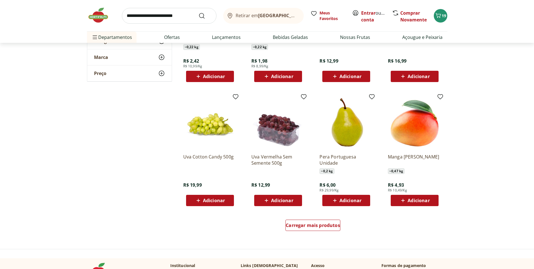
scroll to position [985, 0]
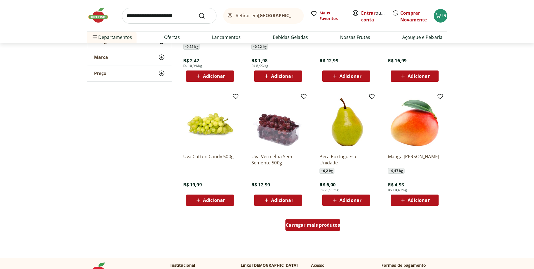
click at [319, 225] on span "Carregar mais produtos" at bounding box center [313, 224] width 54 height 5
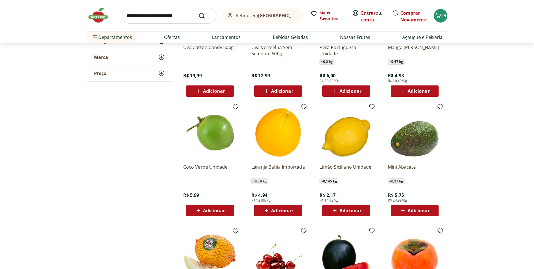
scroll to position [1126, 0]
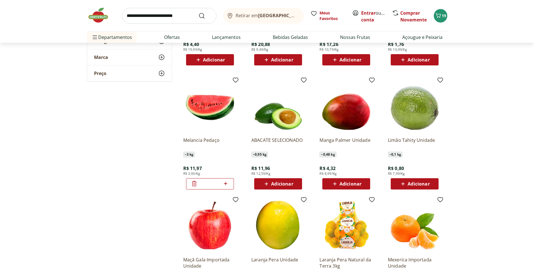
scroll to position [253, 0]
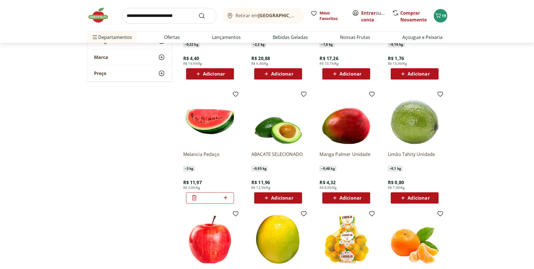
click at [416, 198] on span "Adicionar" at bounding box center [419, 197] width 22 height 5
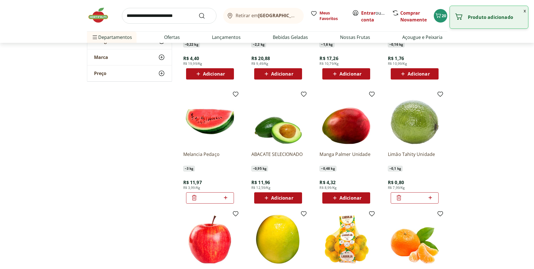
click at [430, 197] on icon at bounding box center [430, 197] width 3 height 3
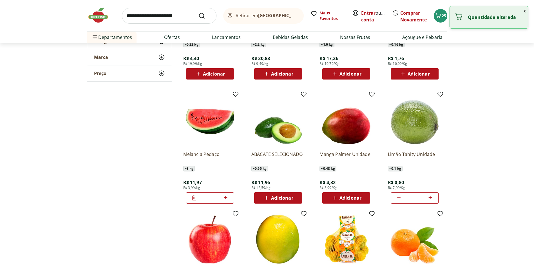
click at [430, 197] on icon at bounding box center [430, 197] width 3 height 3
type input "**"
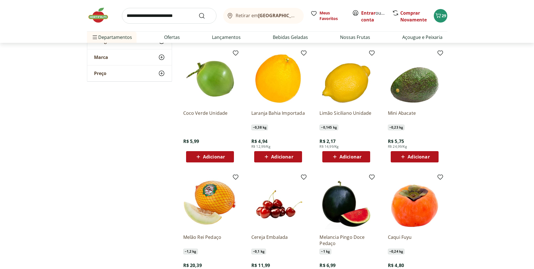
scroll to position [1154, 0]
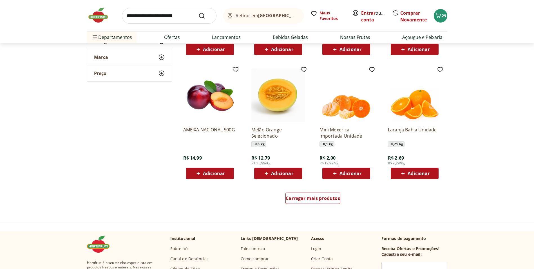
scroll to position [1379, 0]
click at [322, 199] on span "Carregar mais produtos" at bounding box center [313, 197] width 54 height 5
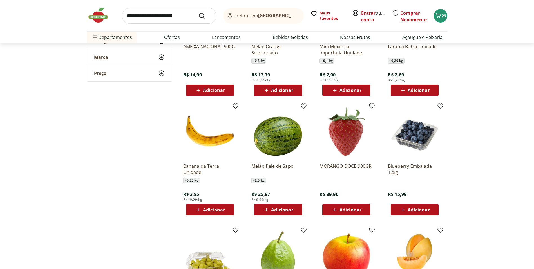
scroll to position [1464, 0]
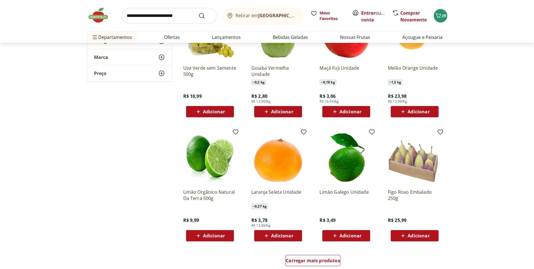
scroll to position [1689, 0]
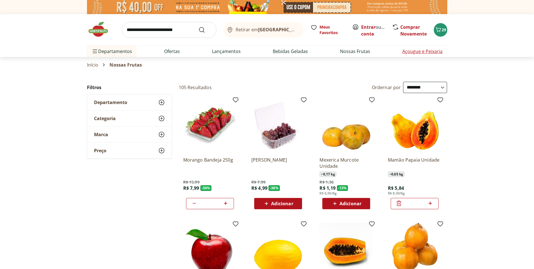
click at [425, 51] on link "Açougue e Peixaria" at bounding box center [422, 51] width 40 height 7
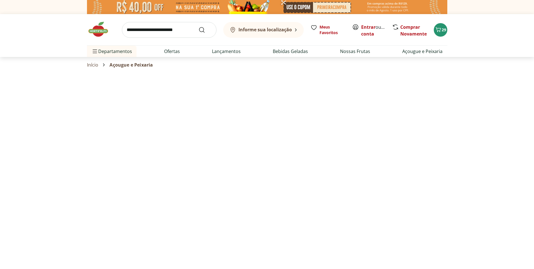
select select "**********"
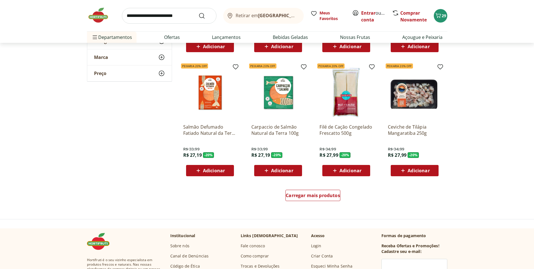
scroll to position [282, 0]
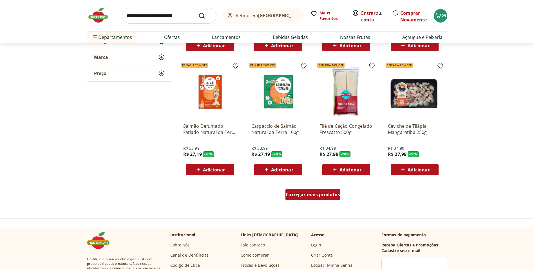
click at [327, 193] on span "Carregar mais produtos" at bounding box center [313, 194] width 54 height 5
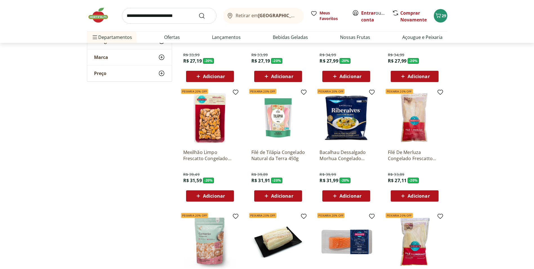
scroll to position [394, 0]
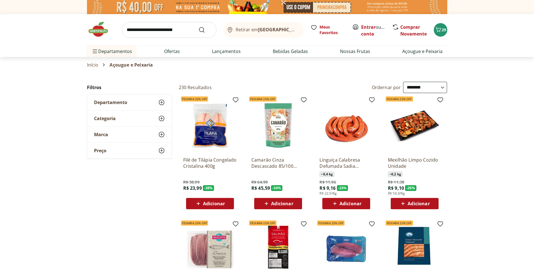
select select "**********"
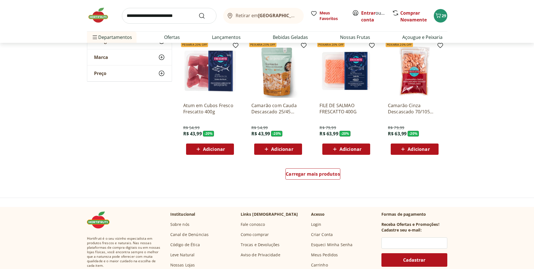
scroll to position [676, 0]
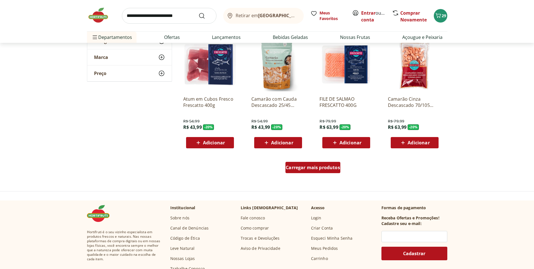
click at [327, 168] on span "Carregar mais produtos" at bounding box center [313, 167] width 54 height 5
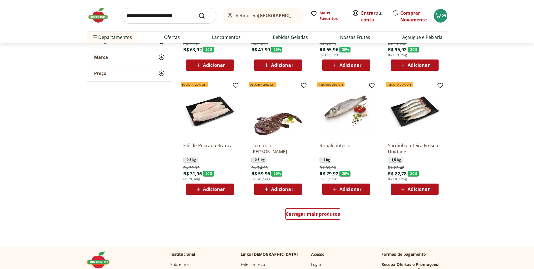
scroll to position [1013, 0]
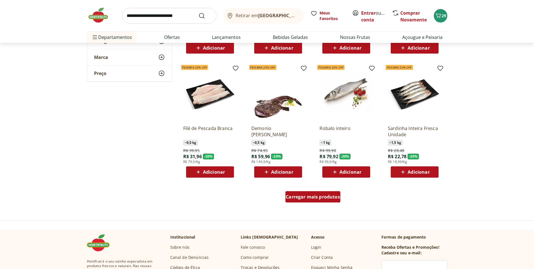
click at [308, 199] on span "Carregar mais produtos" at bounding box center [313, 196] width 54 height 5
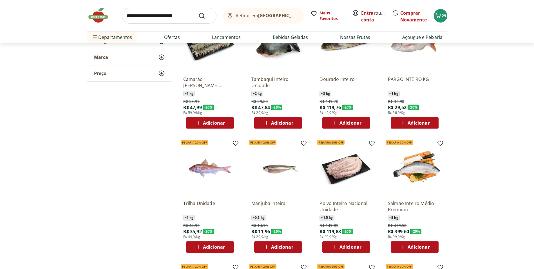
scroll to position [1182, 0]
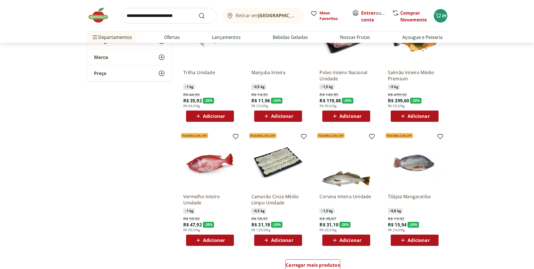
scroll to position [1379, 0]
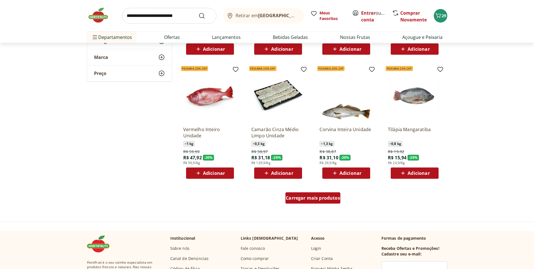
click at [319, 198] on span "Carregar mais produtos" at bounding box center [313, 197] width 54 height 5
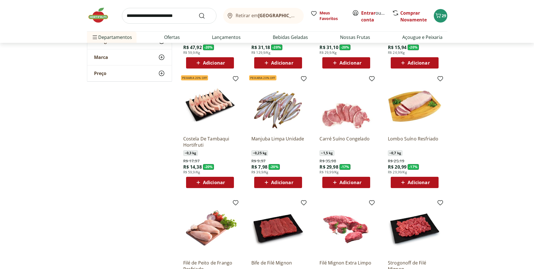
scroll to position [1492, 0]
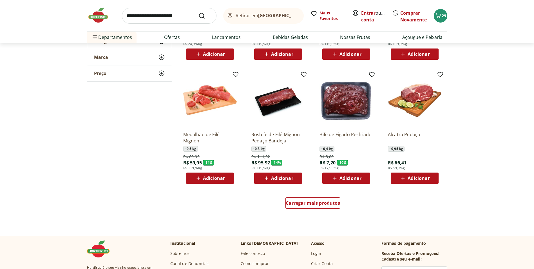
scroll to position [1745, 0]
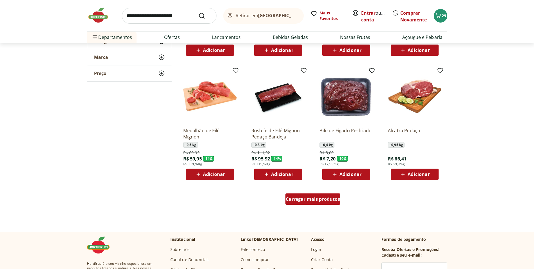
click at [310, 198] on span "Carregar mais produtos" at bounding box center [313, 198] width 54 height 5
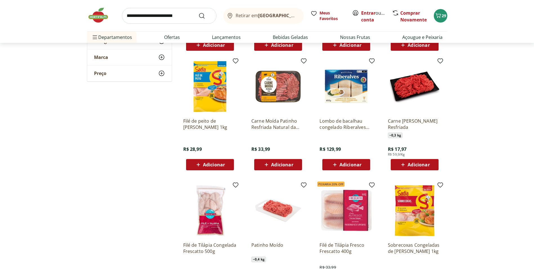
scroll to position [1858, 0]
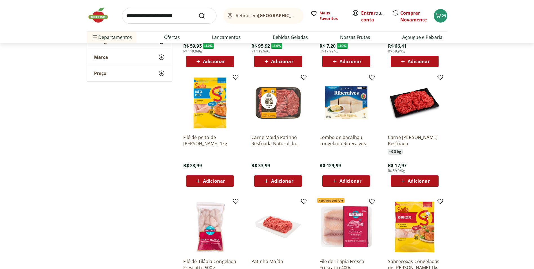
click at [292, 182] on span "Adicionar" at bounding box center [282, 180] width 22 height 5
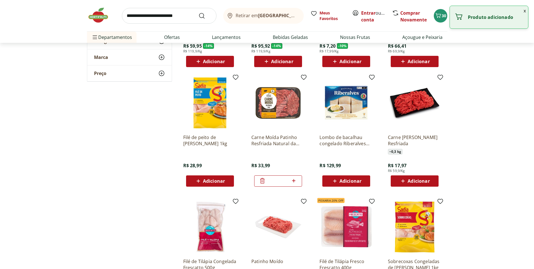
click at [294, 182] on icon at bounding box center [293, 180] width 3 height 3
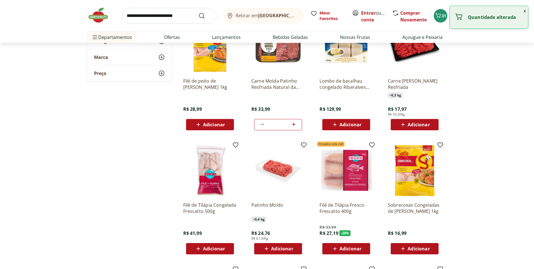
scroll to position [1886, 0]
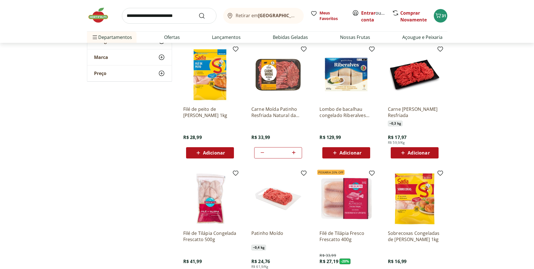
click at [262, 152] on icon at bounding box center [262, 152] width 7 height 7
type input "*"
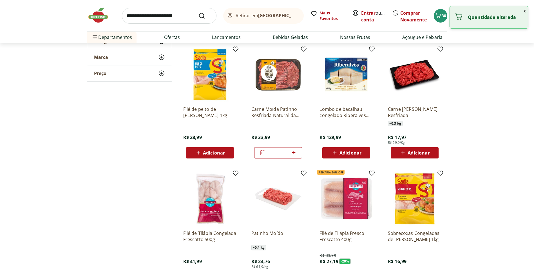
click at [262, 152] on icon at bounding box center [262, 152] width 7 height 7
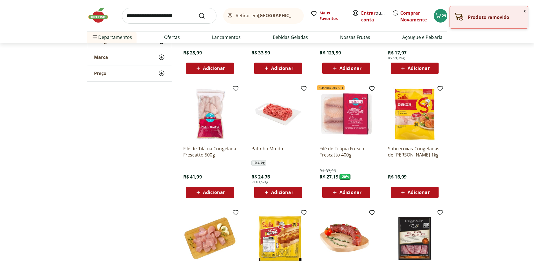
scroll to position [1999, 0]
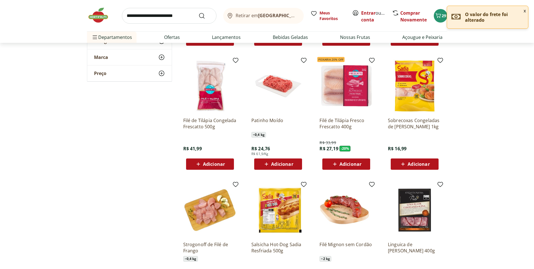
click at [291, 163] on span "Adicionar" at bounding box center [282, 164] width 22 height 5
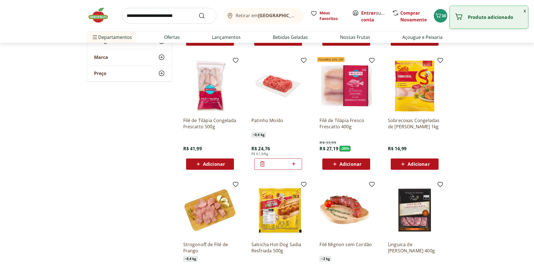
click at [295, 164] on icon at bounding box center [293, 163] width 7 height 7
type input "*"
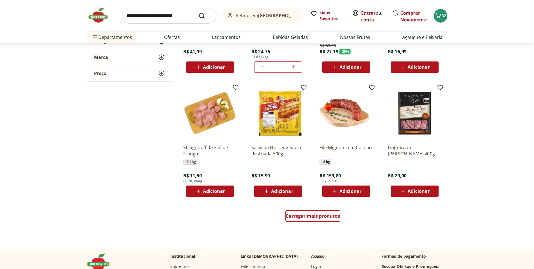
scroll to position [2111, 0]
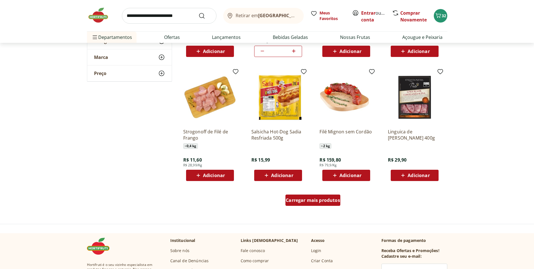
click at [297, 199] on span "Carregar mais produtos" at bounding box center [313, 200] width 54 height 5
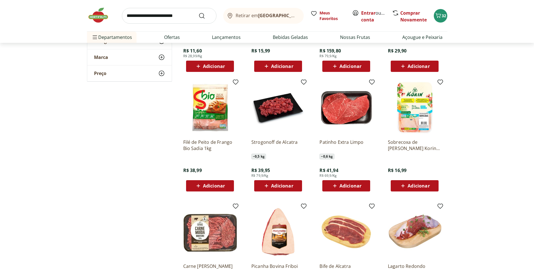
scroll to position [2224, 0]
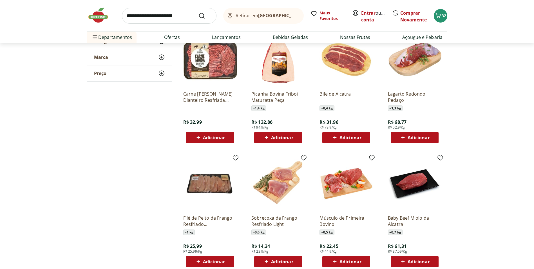
scroll to position [2449, 0]
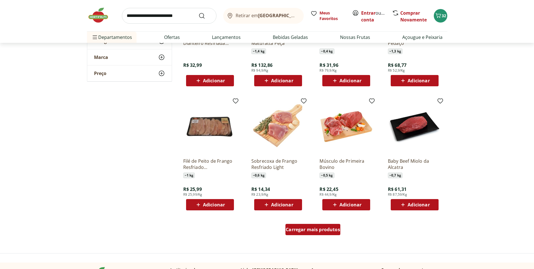
click at [327, 228] on span "Carregar mais produtos" at bounding box center [313, 229] width 54 height 5
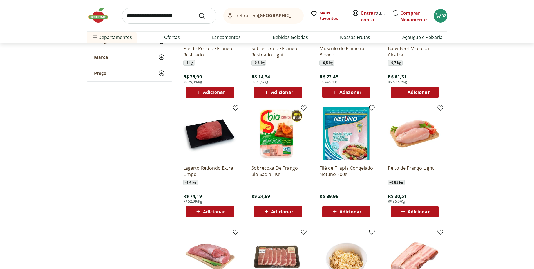
scroll to position [2562, 0]
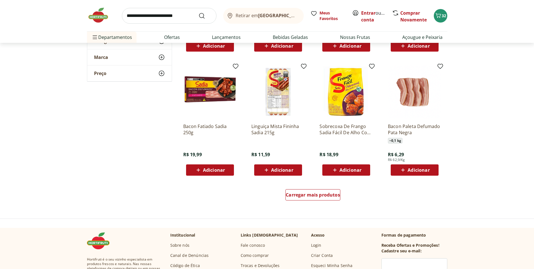
scroll to position [2871, 0]
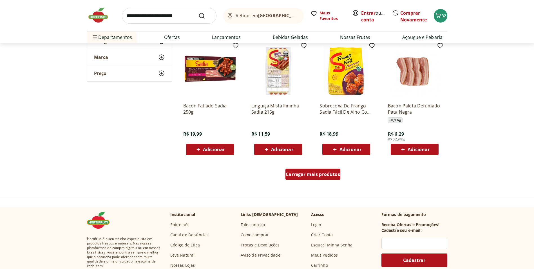
click at [317, 172] on span "Carregar mais produtos" at bounding box center [313, 174] width 54 height 5
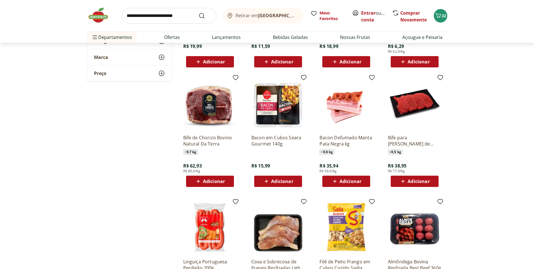
scroll to position [2984, 0]
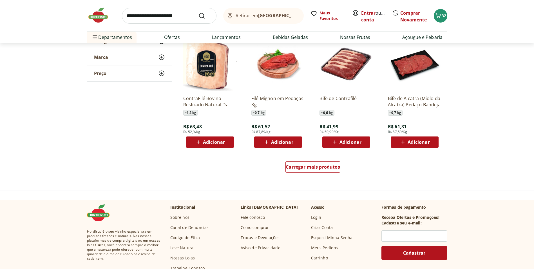
scroll to position [3265, 0]
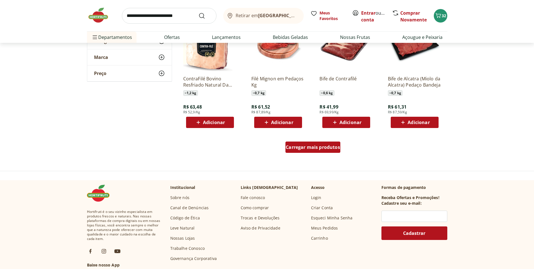
click at [334, 147] on span "Carregar mais produtos" at bounding box center [313, 147] width 54 height 5
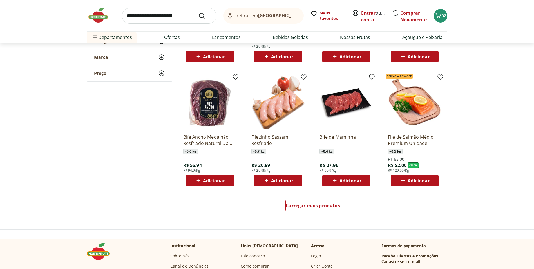
scroll to position [3575, 0]
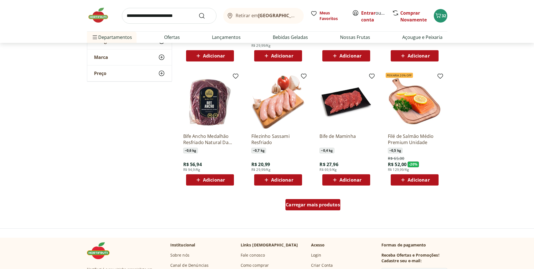
click at [325, 202] on span "Carregar mais produtos" at bounding box center [313, 204] width 54 height 5
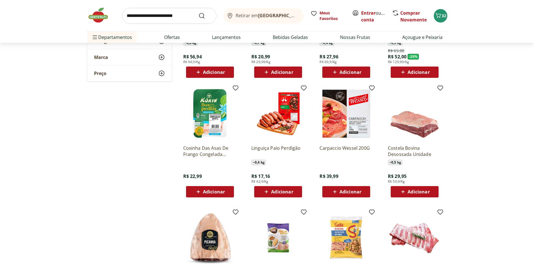
scroll to position [3688, 0]
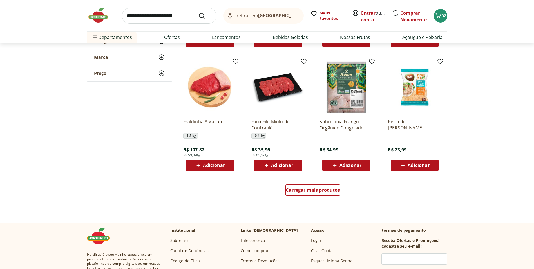
scroll to position [3969, 0]
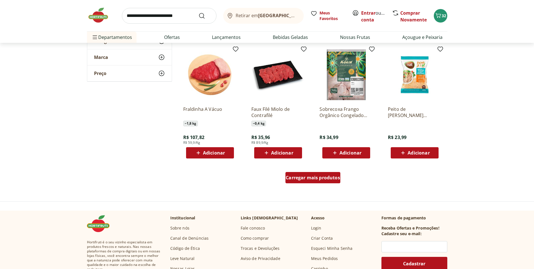
click at [330, 179] on span "Carregar mais produtos" at bounding box center [313, 177] width 54 height 5
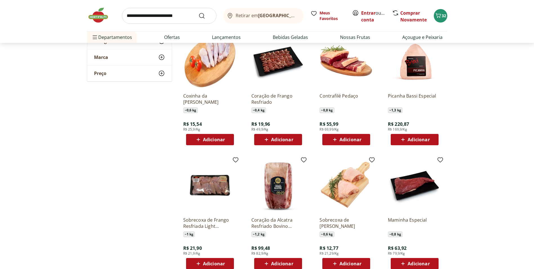
scroll to position [4110, 0]
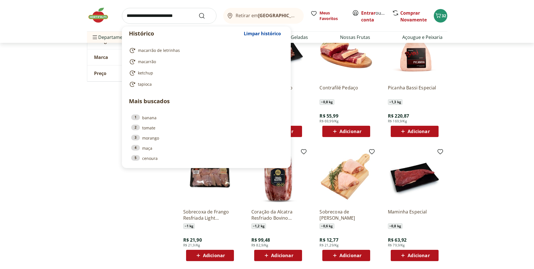
click at [149, 14] on input "search" at bounding box center [169, 16] width 95 height 16
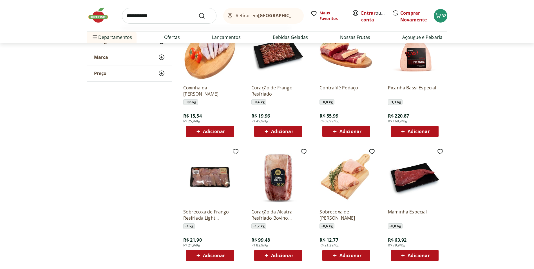
type input "**********"
click at [198, 12] on button "Submit Search" at bounding box center [205, 15] width 14 height 7
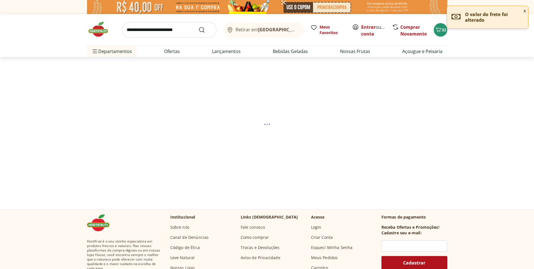
select select "**********"
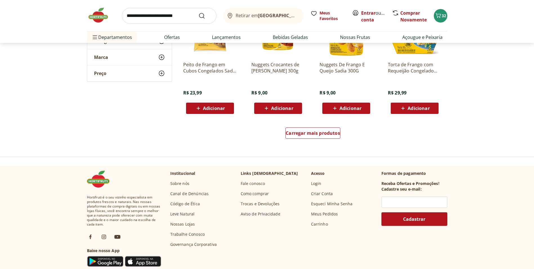
scroll to position [366, 0]
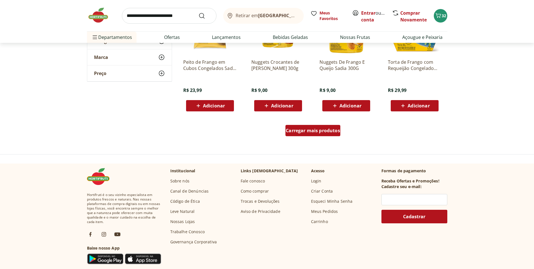
click at [334, 132] on span "Carregar mais produtos" at bounding box center [313, 130] width 54 height 5
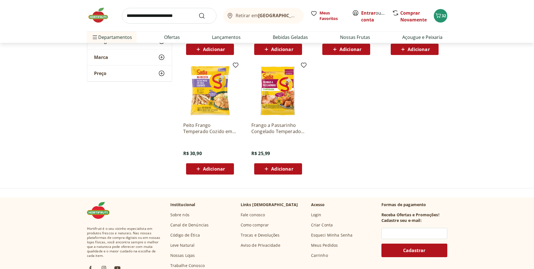
scroll to position [225, 0]
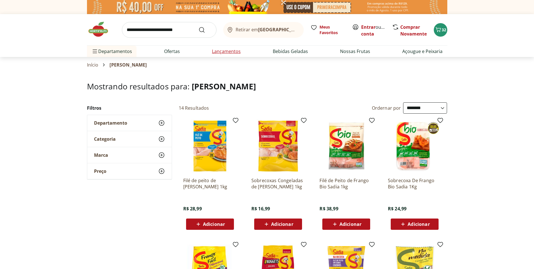
click at [216, 49] on link "Lançamentos" at bounding box center [226, 51] width 29 height 7
select select "**********"
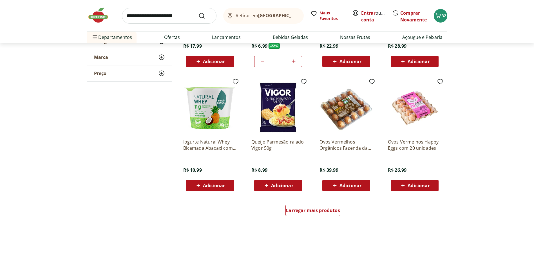
scroll to position [310, 0]
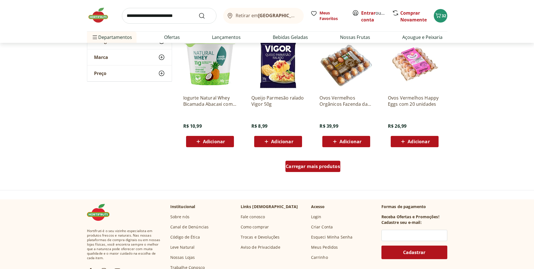
click at [332, 164] on span "Carregar mais produtos" at bounding box center [313, 166] width 54 height 5
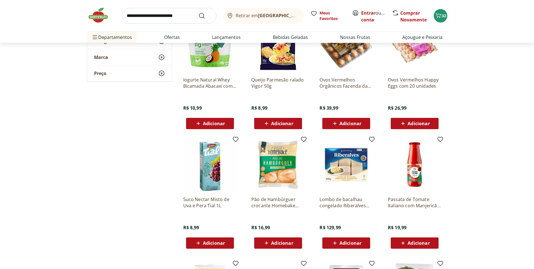
scroll to position [338, 0]
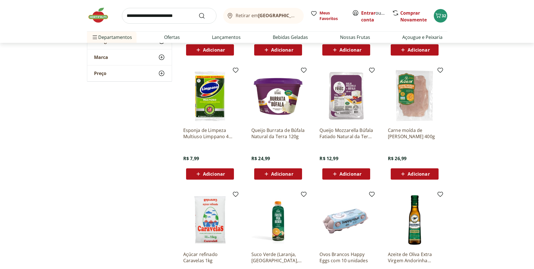
scroll to position [535, 0]
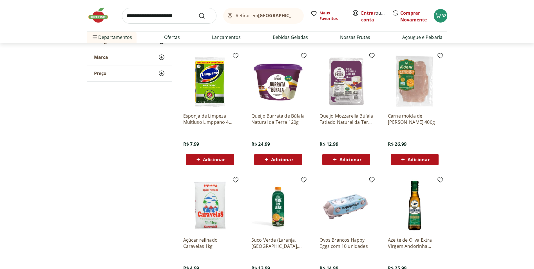
click at [423, 159] on span "Adicionar" at bounding box center [419, 159] width 22 height 5
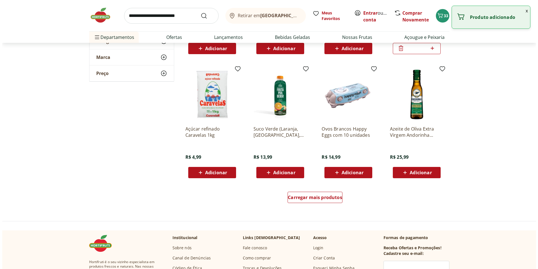
scroll to position [647, 0]
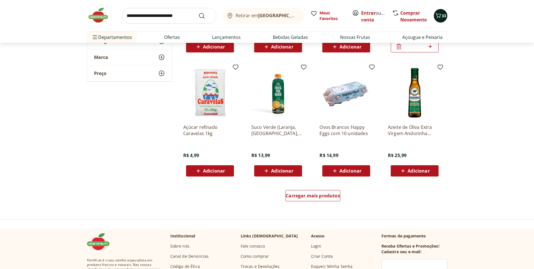
click at [441, 14] on icon "Carrinho" at bounding box center [438, 15] width 7 height 7
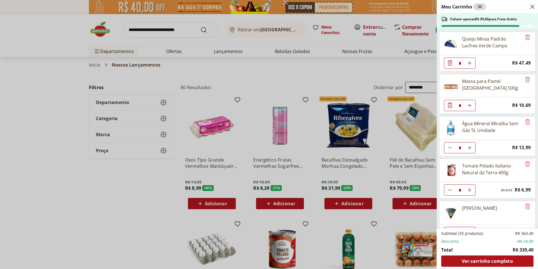
select select "**********"
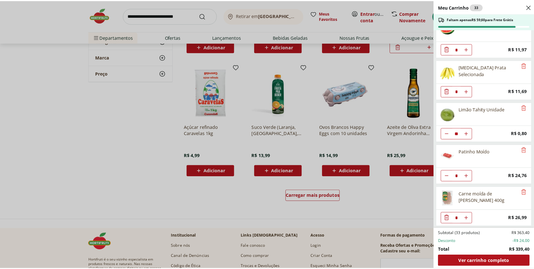
scroll to position [479, 0]
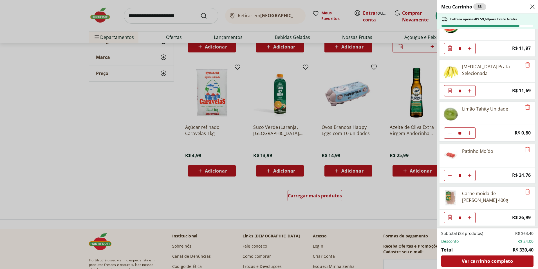
click at [291, 32] on div "Meu Carrinho 33 Faltam apenas R$ 59,60 para Frete Grátis Queijo Minas Padrão La…" at bounding box center [269, 134] width 538 height 269
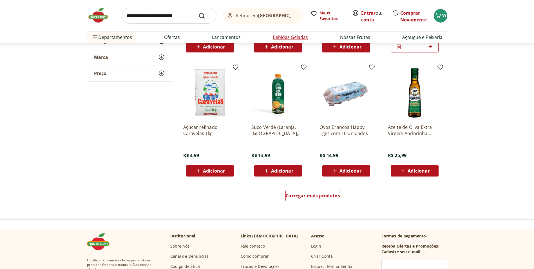
click at [294, 37] on link "Bebidas Geladas" at bounding box center [290, 37] width 35 height 7
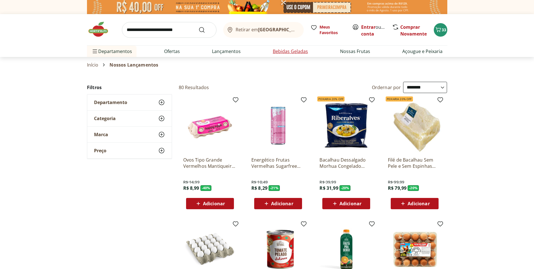
select select "**********"
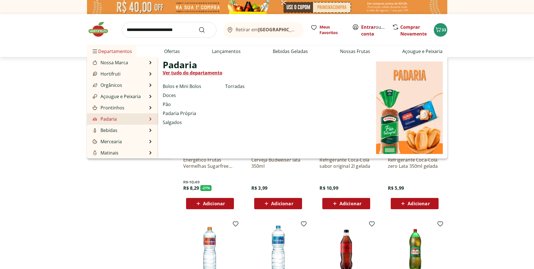
click at [113, 119] on link "Padaria" at bounding box center [103, 118] width 25 height 7
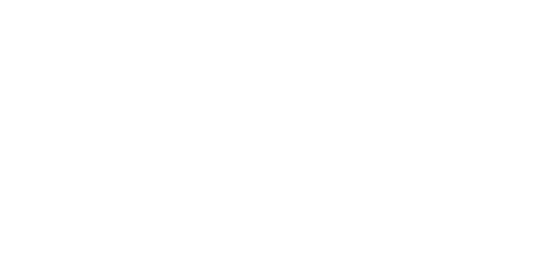
select select "**********"
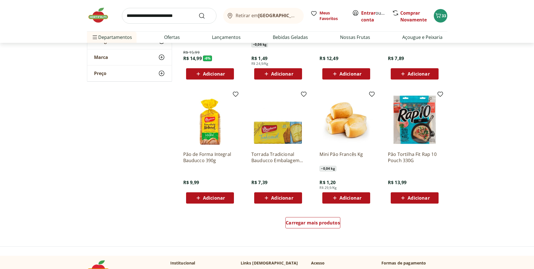
scroll to position [282, 0]
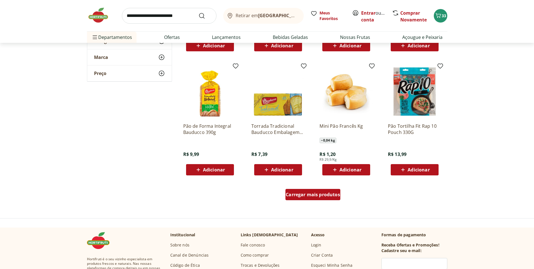
click at [328, 196] on span "Carregar mais produtos" at bounding box center [313, 194] width 54 height 5
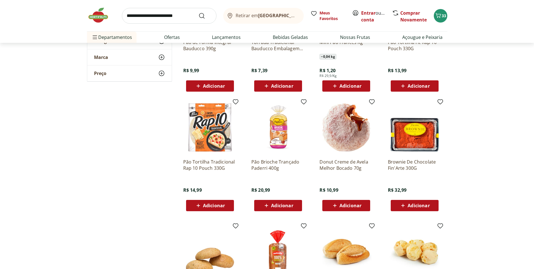
scroll to position [366, 0]
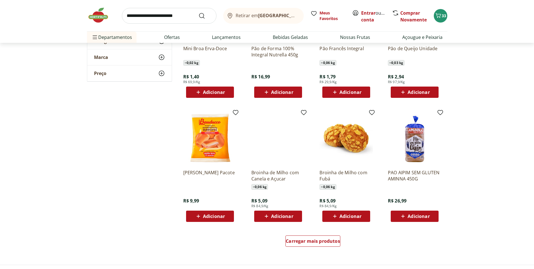
scroll to position [619, 0]
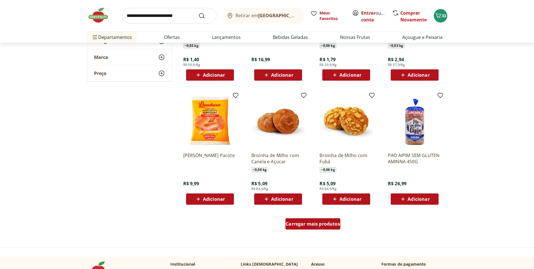
click at [332, 220] on div "Carregar mais produtos" at bounding box center [312, 223] width 55 height 11
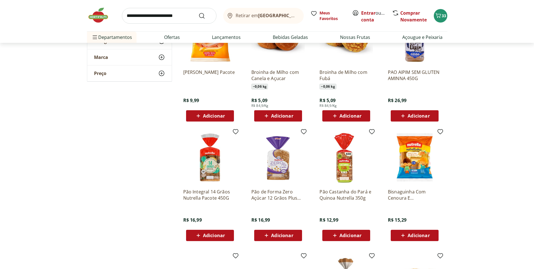
scroll to position [788, 0]
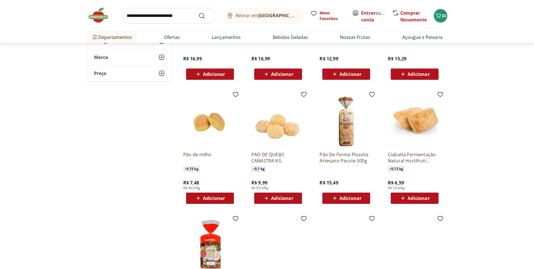
scroll to position [873, 0]
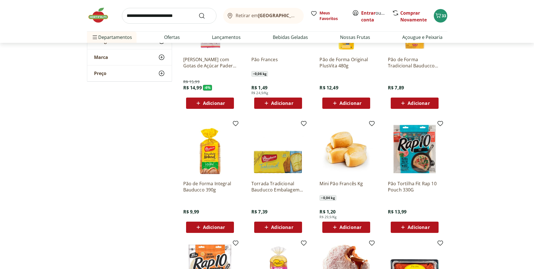
scroll to position [169, 0]
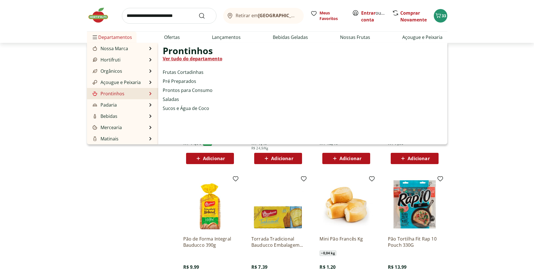
click at [119, 93] on link "Prontinhos" at bounding box center [107, 93] width 33 height 7
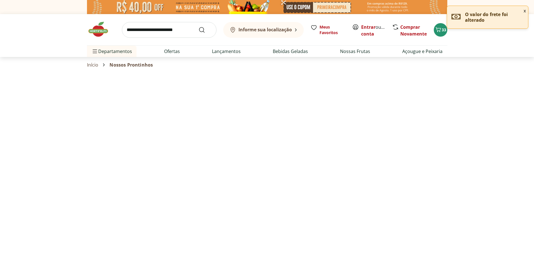
select select "**********"
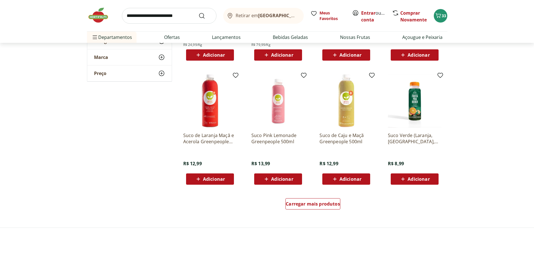
scroll to position [282, 0]
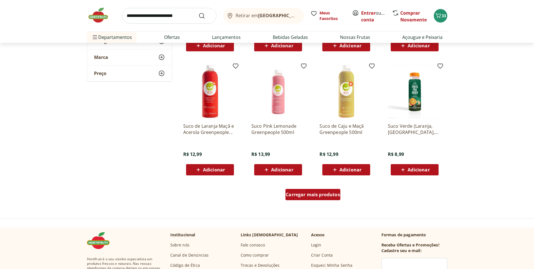
click at [333, 194] on span "Carregar mais produtos" at bounding box center [313, 194] width 54 height 5
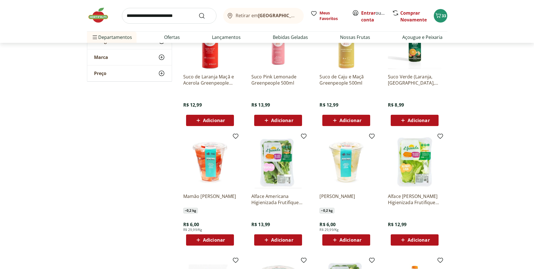
scroll to position [366, 0]
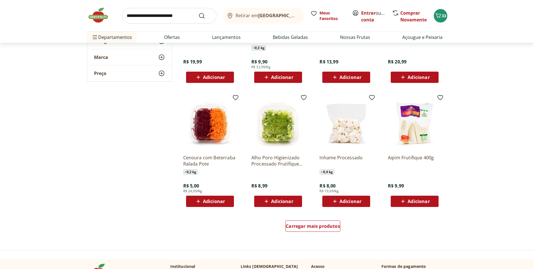
scroll to position [619, 0]
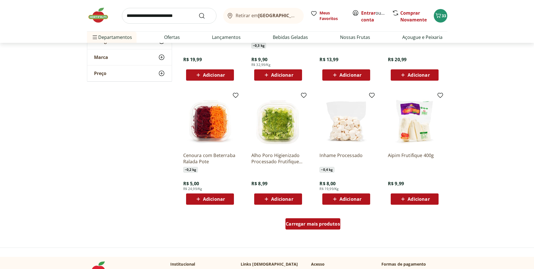
click at [324, 224] on span "Carregar mais produtos" at bounding box center [313, 223] width 54 height 5
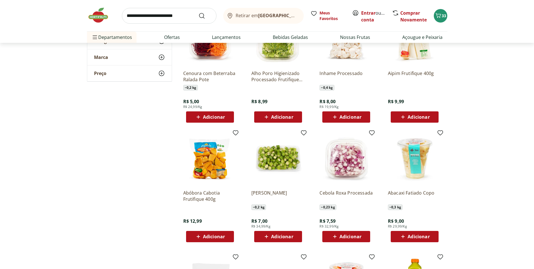
scroll to position [732, 0]
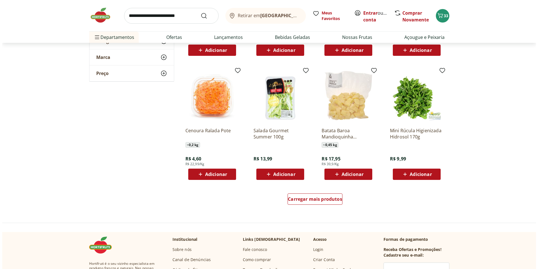
scroll to position [1013, 0]
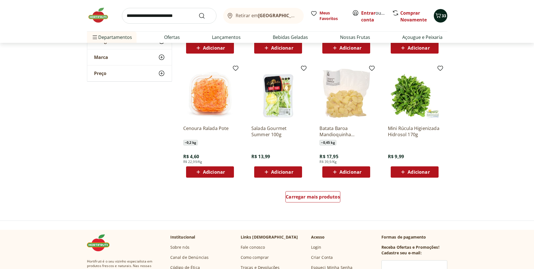
click at [440, 17] on icon "Carrinho" at bounding box center [438, 15] width 7 height 7
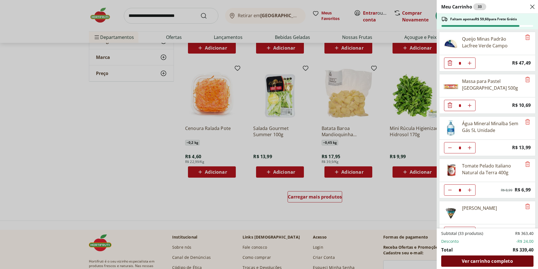
click at [496, 262] on span "Ver carrinho completo" at bounding box center [487, 260] width 51 height 5
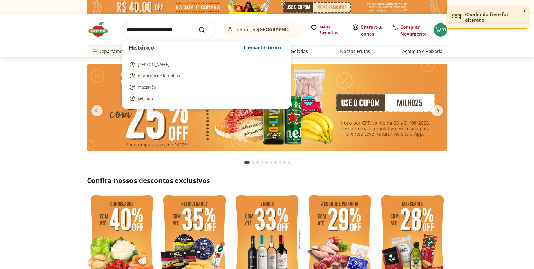
click at [181, 34] on input "search" at bounding box center [169, 30] width 95 height 16
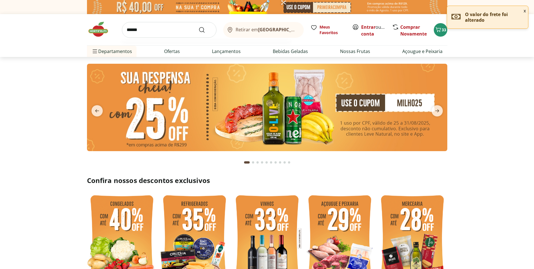
type input "******"
click at [198, 26] on button "Submit Search" at bounding box center [205, 29] width 14 height 7
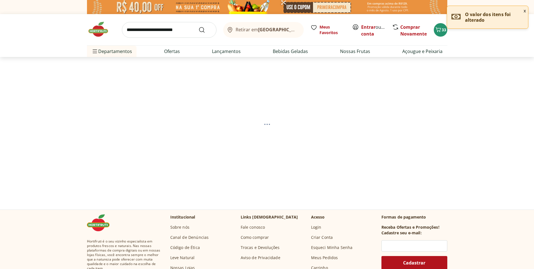
select select "**********"
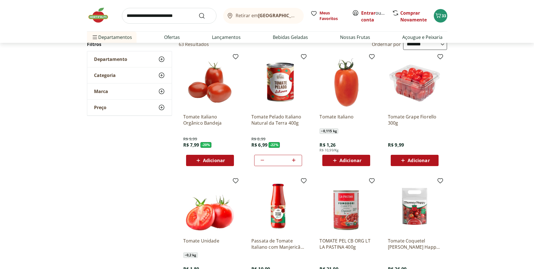
scroll to position [84, 0]
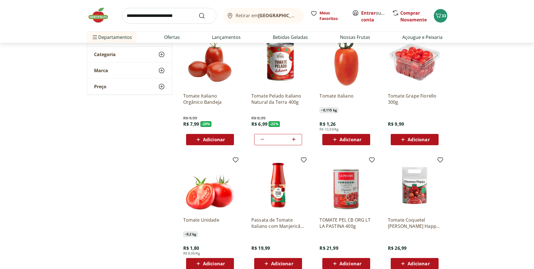
click at [357, 139] on span "Adicionar" at bounding box center [350, 139] width 22 height 5
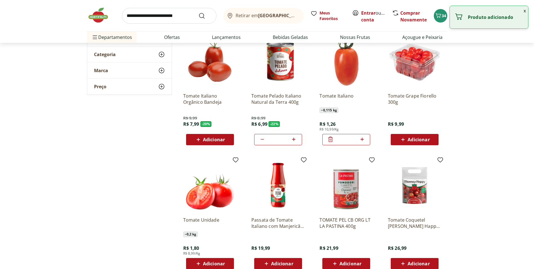
click at [363, 140] on icon at bounding box center [362, 139] width 7 height 7
type input "*"
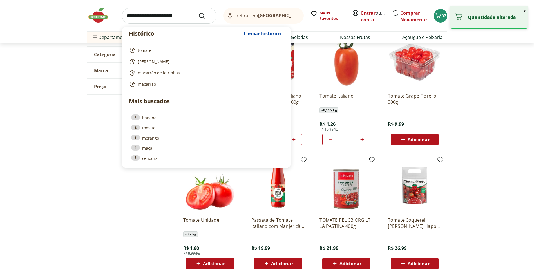
click at [160, 19] on input "search" at bounding box center [169, 16] width 95 height 16
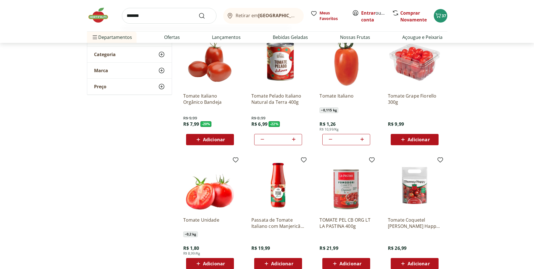
type input "*******"
click at [198, 12] on button "Submit Search" at bounding box center [205, 15] width 14 height 7
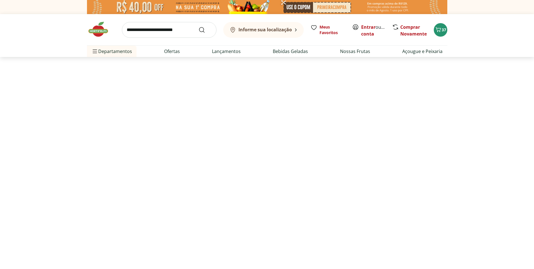
select select "**********"
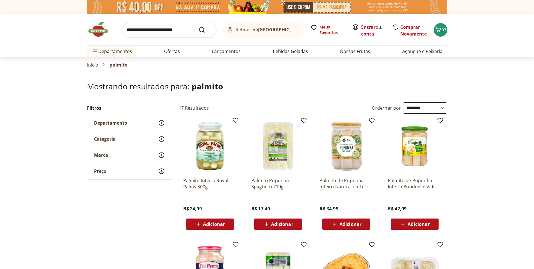
click at [157, 32] on input "search" at bounding box center [169, 30] width 95 height 16
type input "**********"
click button "Submit Search" at bounding box center [205, 29] width 14 height 7
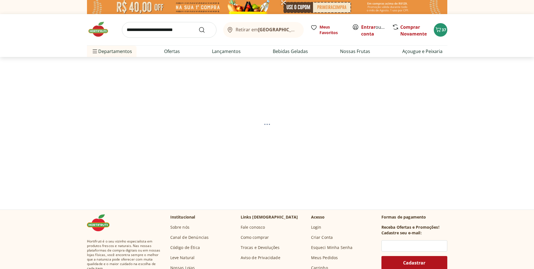
select select "**********"
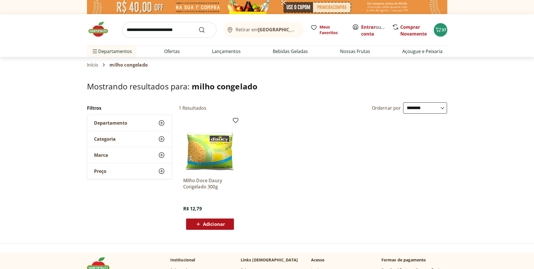
click at [222, 223] on span "Adicionar" at bounding box center [214, 224] width 22 height 5
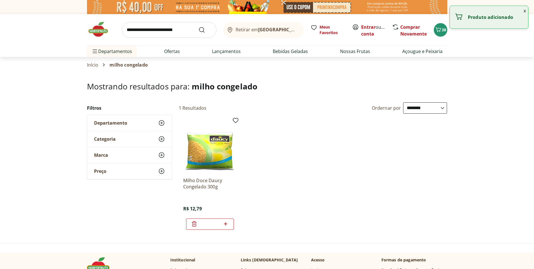
click at [226, 224] on icon at bounding box center [225, 223] width 7 height 7
type input "*"
click at [144, 35] on input "search" at bounding box center [169, 30] width 95 height 16
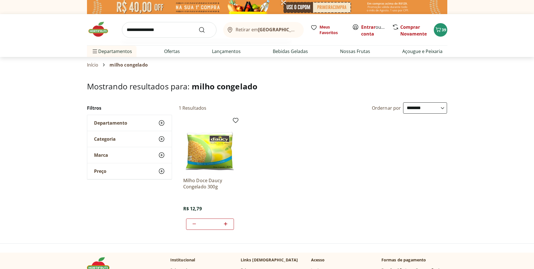
type input "**********"
click button "Submit Search" at bounding box center [205, 29] width 14 height 7
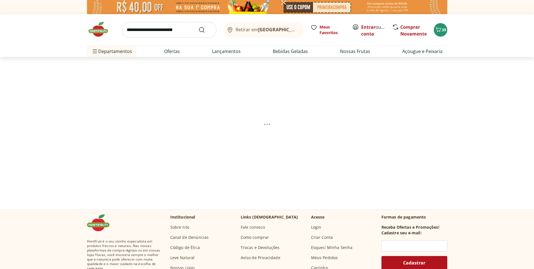
select select "**********"
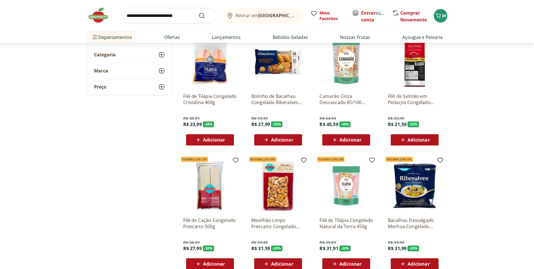
scroll to position [84, 0]
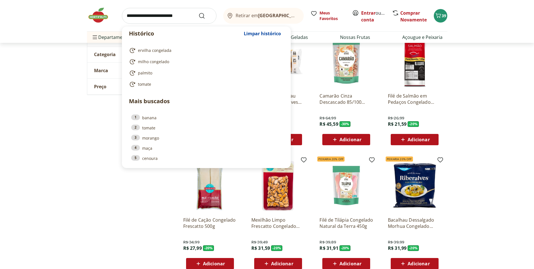
click at [155, 20] on input "search" at bounding box center [169, 16] width 95 height 16
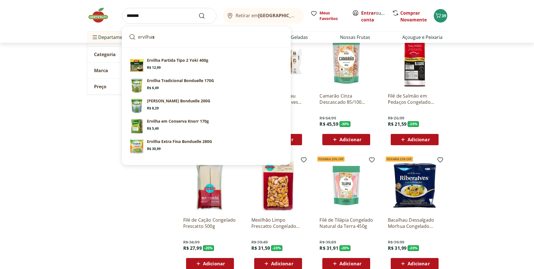
type input "*******"
click at [198, 12] on button "Submit Search" at bounding box center [205, 15] width 14 height 7
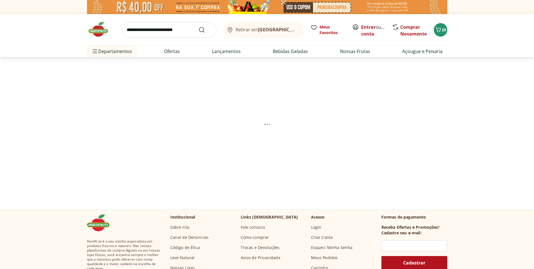
select select "**********"
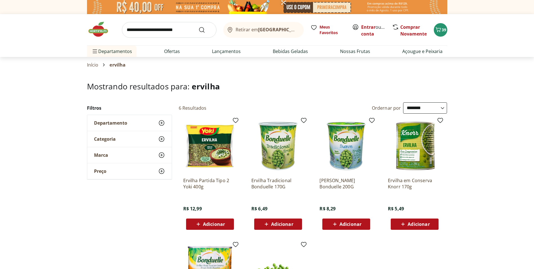
click at [156, 32] on input "search" at bounding box center [169, 30] width 95 height 16
type input "******"
click at [198, 26] on button "Submit Search" at bounding box center [205, 29] width 14 height 7
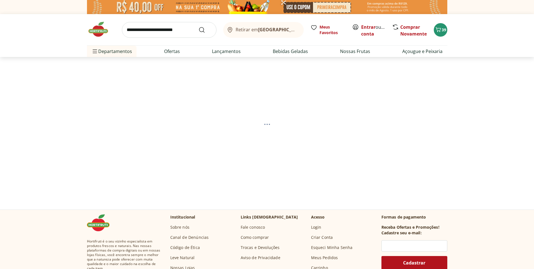
select select "**********"
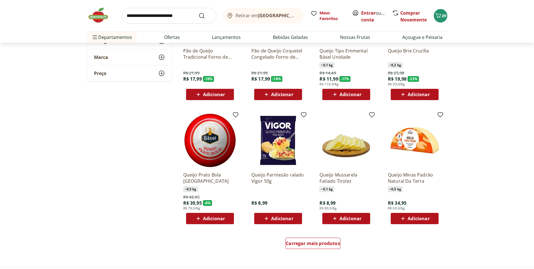
scroll to position [282, 0]
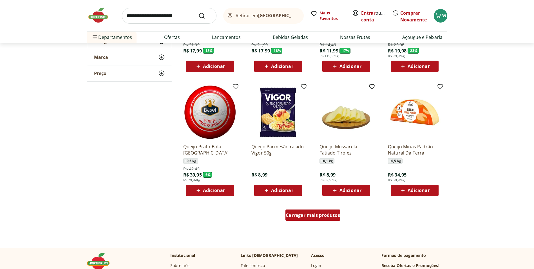
click at [302, 214] on span "Carregar mais produtos" at bounding box center [313, 215] width 54 height 5
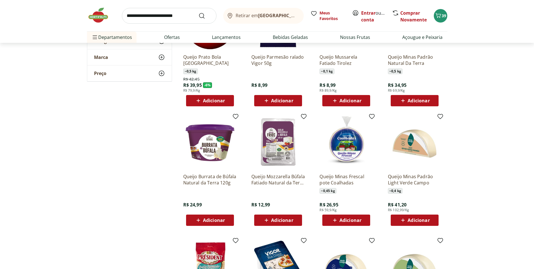
scroll to position [394, 0]
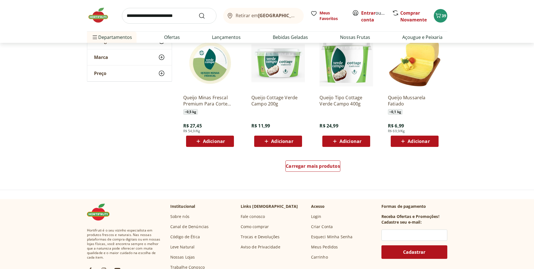
scroll to position [704, 0]
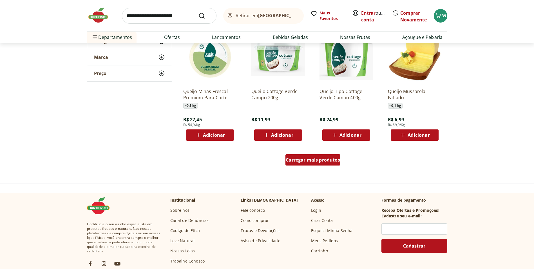
click at [332, 161] on span "Carregar mais produtos" at bounding box center [313, 159] width 54 height 5
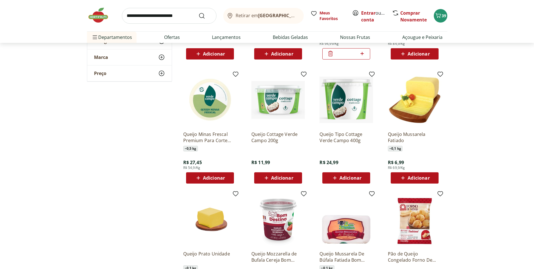
scroll to position [619, 0]
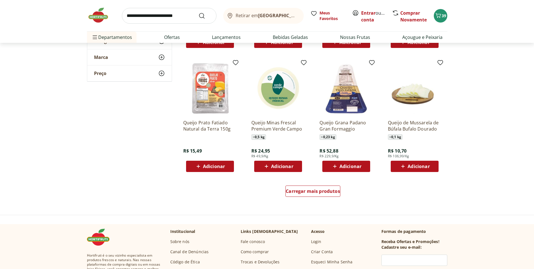
scroll to position [1042, 0]
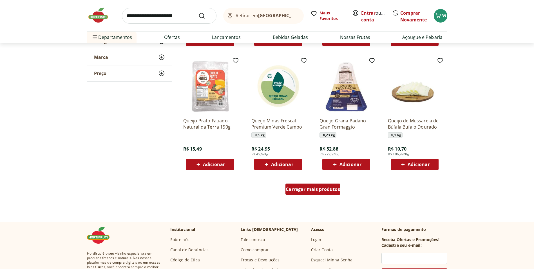
click at [300, 188] on span "Carregar mais produtos" at bounding box center [313, 189] width 54 height 5
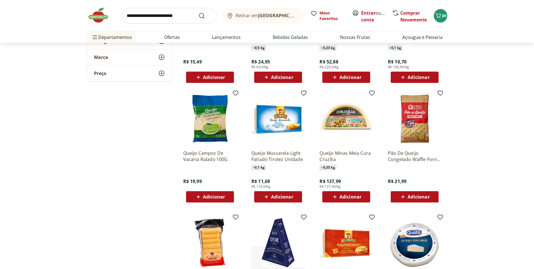
scroll to position [1154, 0]
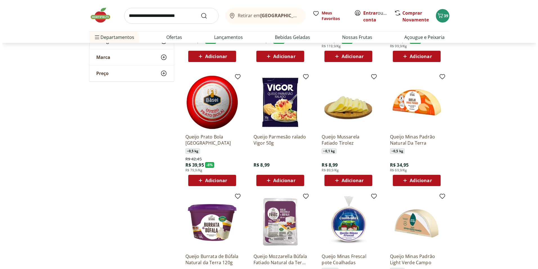
scroll to position [282, 0]
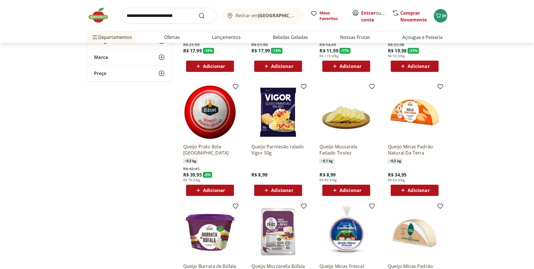
click at [422, 191] on span "Adicionar" at bounding box center [419, 190] width 22 height 5
click at [439, 16] on icon "Carrinho" at bounding box center [438, 15] width 7 height 7
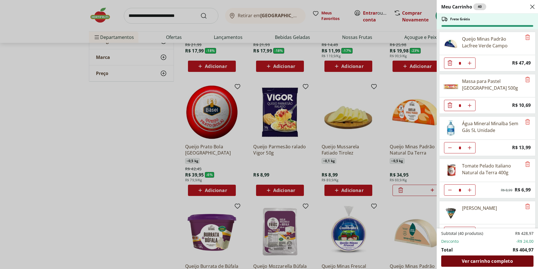
click at [489, 260] on span "Ver carrinho completo" at bounding box center [487, 260] width 51 height 5
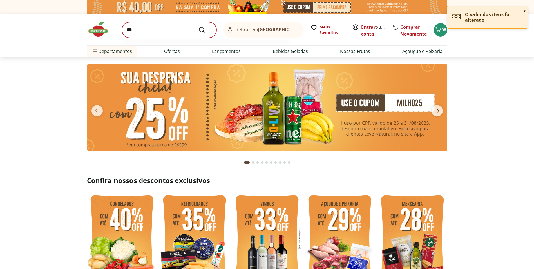
type input "***"
click at [198, 26] on button "Submit Search" at bounding box center [205, 29] width 14 height 7
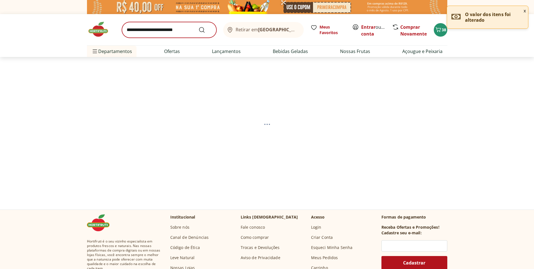
select select "**********"
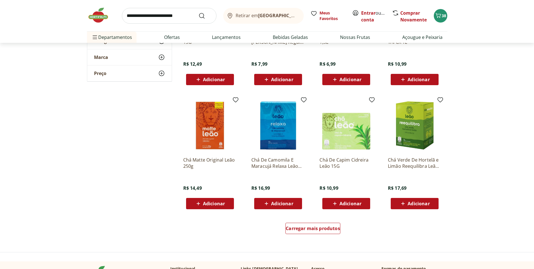
scroll to position [282, 0]
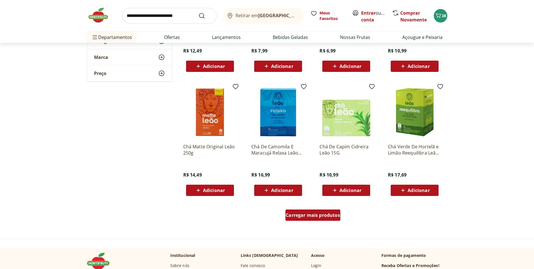
click at [330, 217] on span "Carregar mais produtos" at bounding box center [313, 215] width 54 height 5
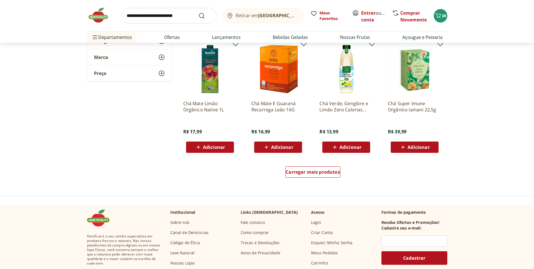
scroll to position [676, 0]
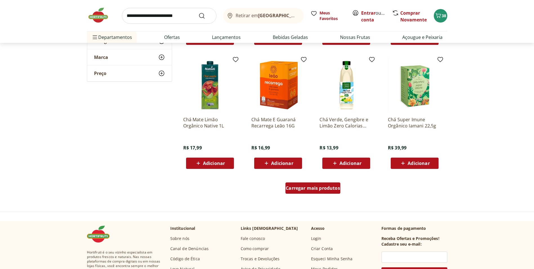
click at [311, 182] on div "Carregar mais produtos" at bounding box center [312, 187] width 55 height 11
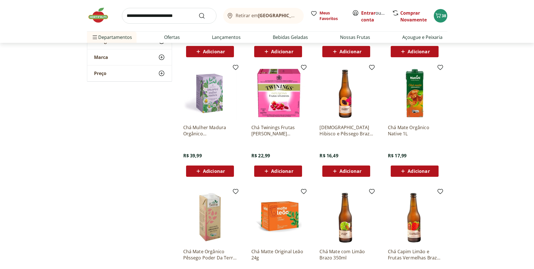
scroll to position [788, 0]
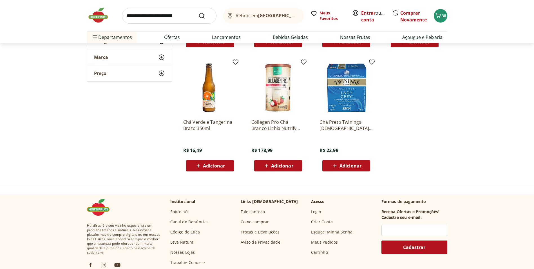
scroll to position [1042, 0]
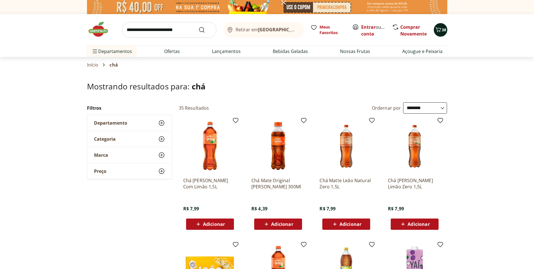
click at [443, 30] on span "38" at bounding box center [444, 29] width 5 height 5
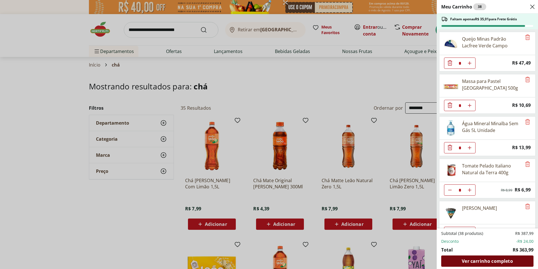
click at [474, 259] on span "Ver carrinho completo" at bounding box center [487, 260] width 51 height 5
